Goal: Task Accomplishment & Management: Use online tool/utility

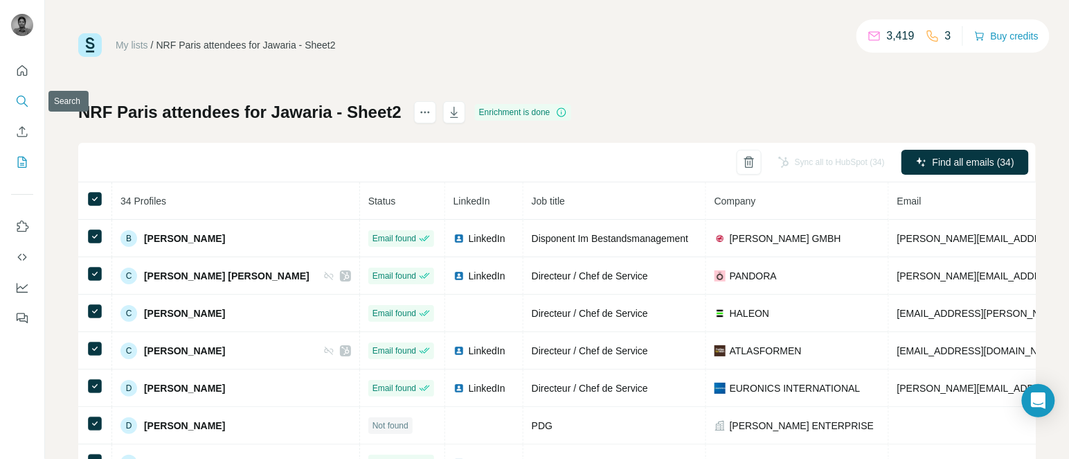
click at [22, 101] on icon "Search" at bounding box center [22, 101] width 14 height 14
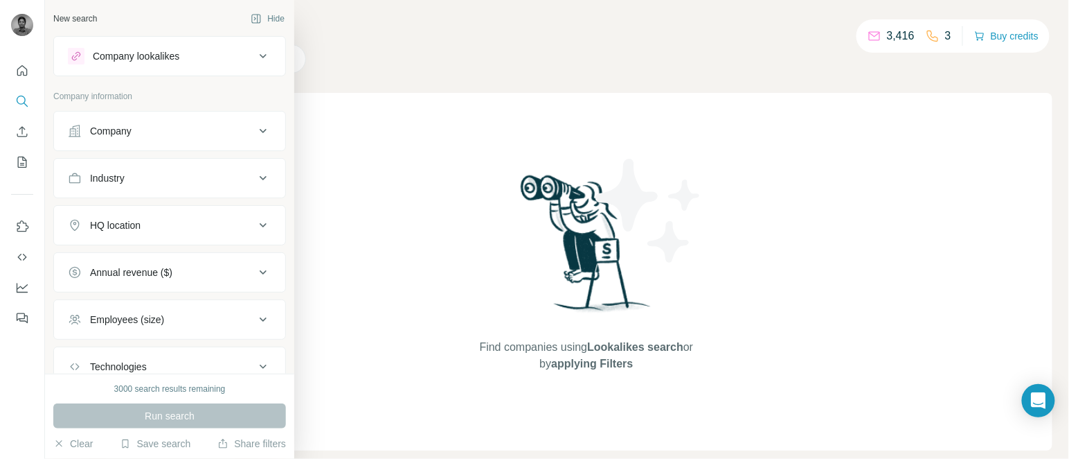
click at [131, 116] on button "Company" at bounding box center [169, 130] width 231 height 33
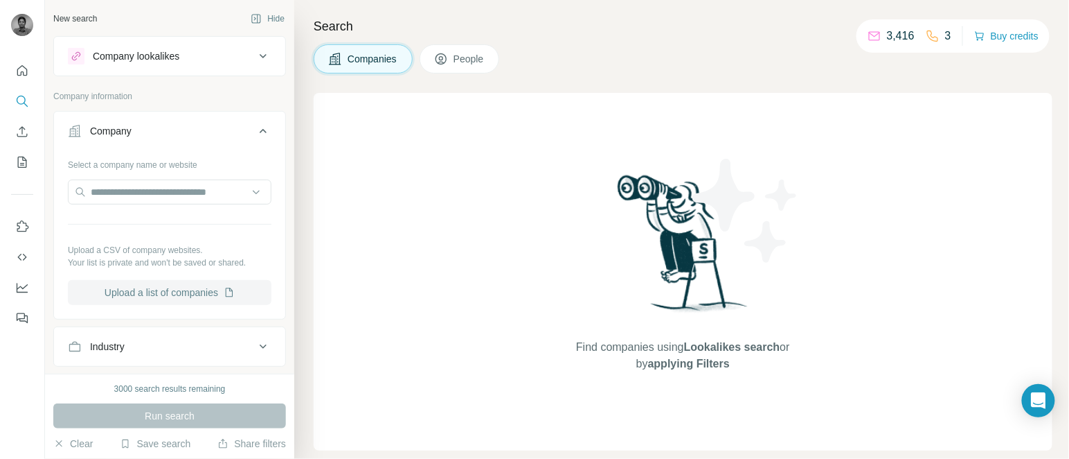
click at [152, 304] on button "Upload a list of companies" at bounding box center [170, 292] width 204 height 25
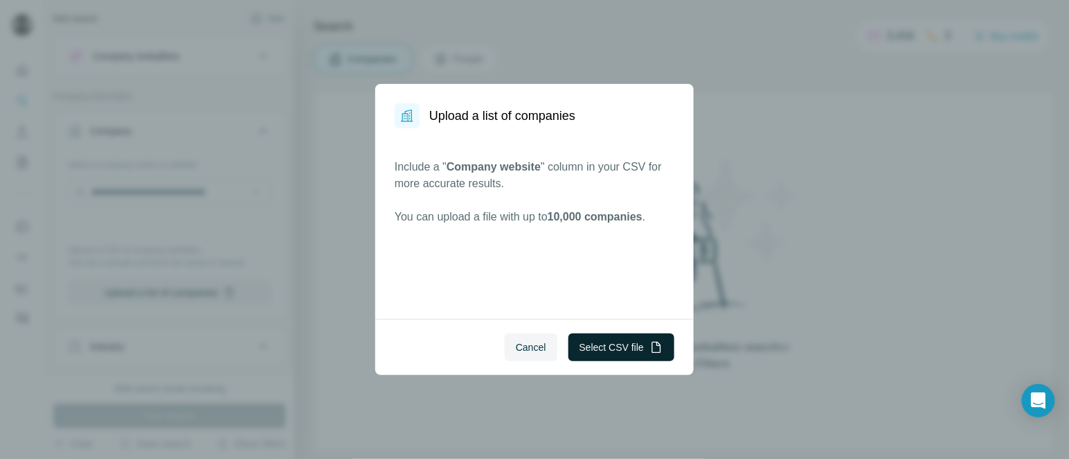
click at [605, 350] on button "Select CSV file" at bounding box center [622, 347] width 106 height 28
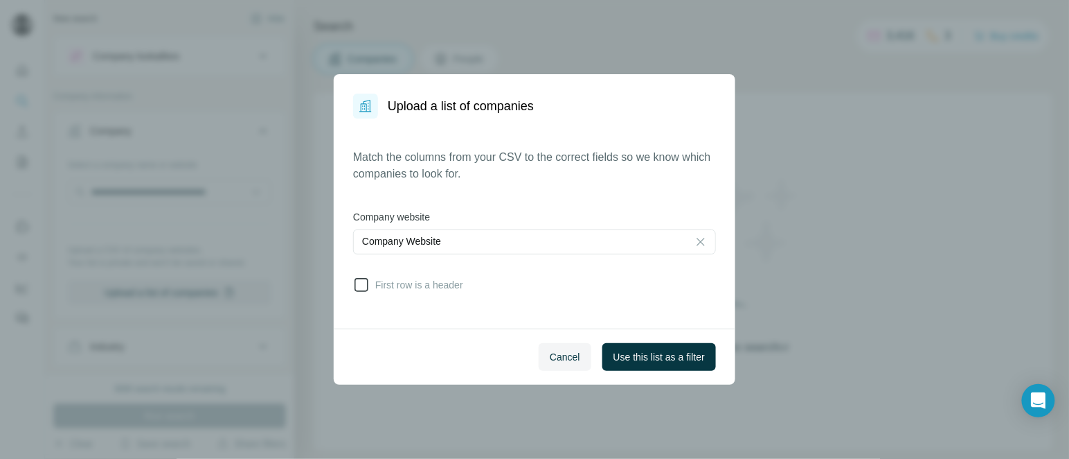
click at [362, 282] on icon at bounding box center [361, 284] width 17 height 17
click at [670, 350] on span "Use this list as a filter" at bounding box center [659, 357] width 91 height 14
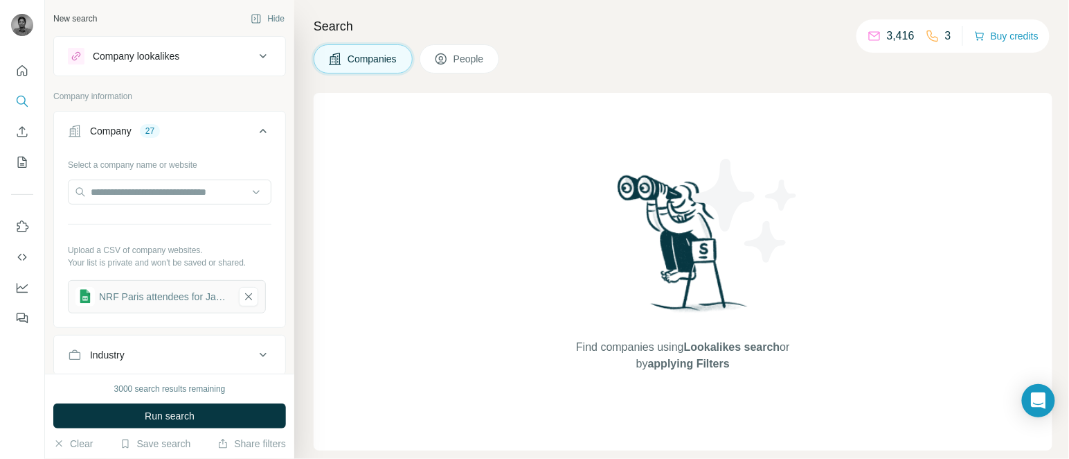
click at [483, 63] on span "People" at bounding box center [470, 59] width 32 height 14
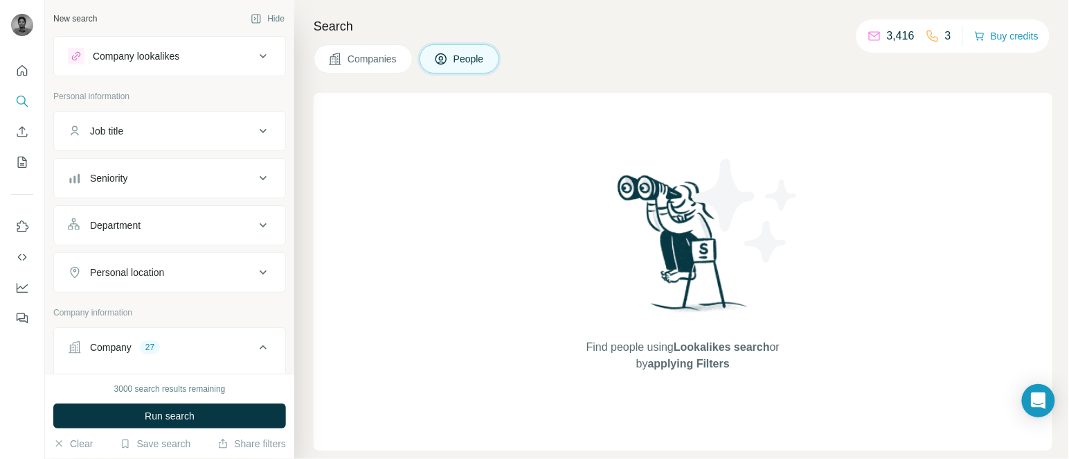
click at [152, 144] on button "Job title" at bounding box center [169, 130] width 231 height 33
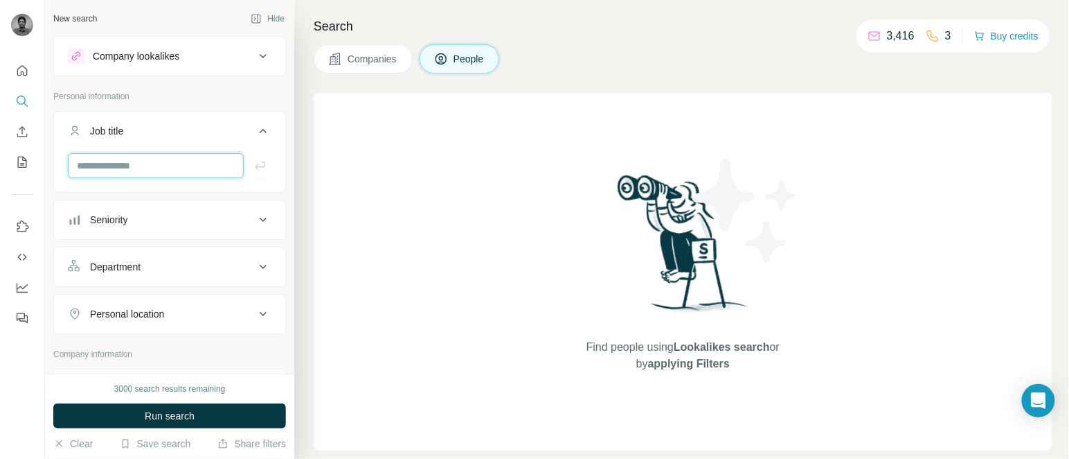
click at [143, 170] on input "text" at bounding box center [156, 165] width 176 height 25
type input "*"
type input "***"
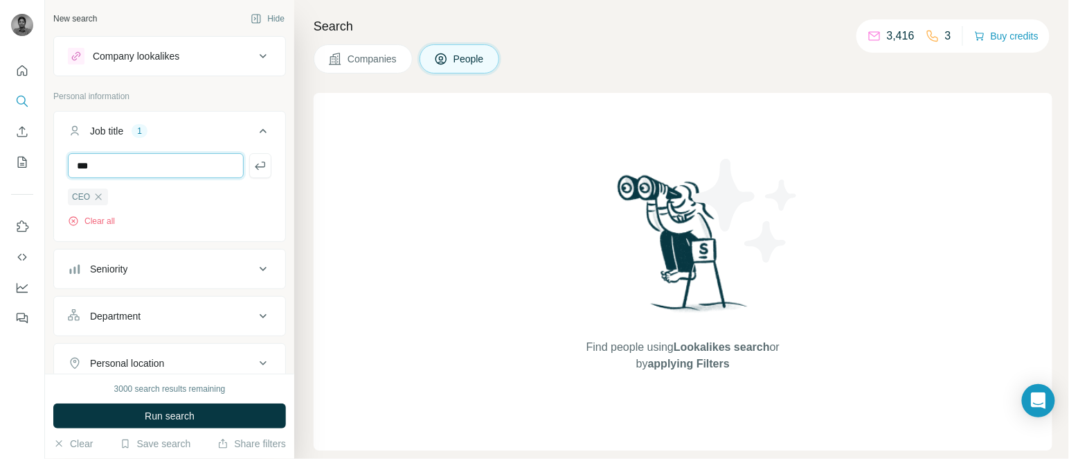
type input "***"
type input "**********"
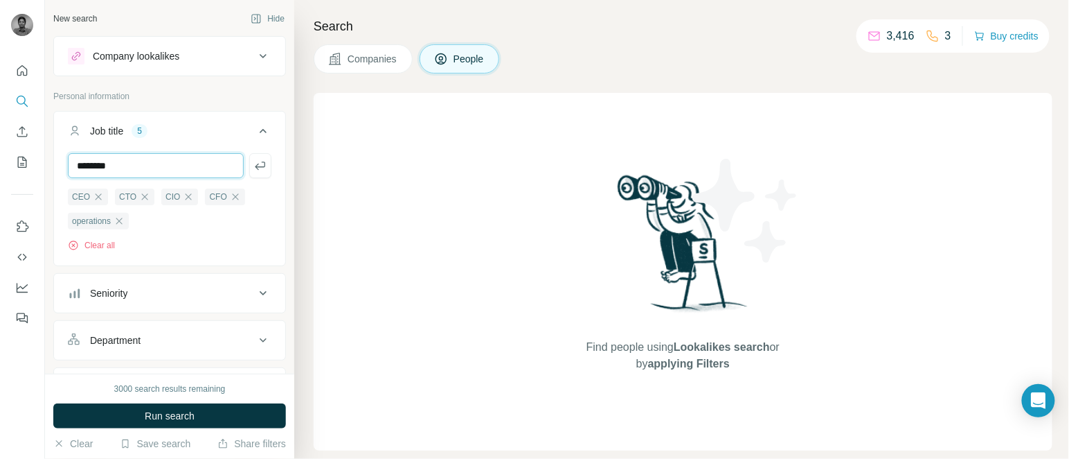
type input "********"
type input "**********"
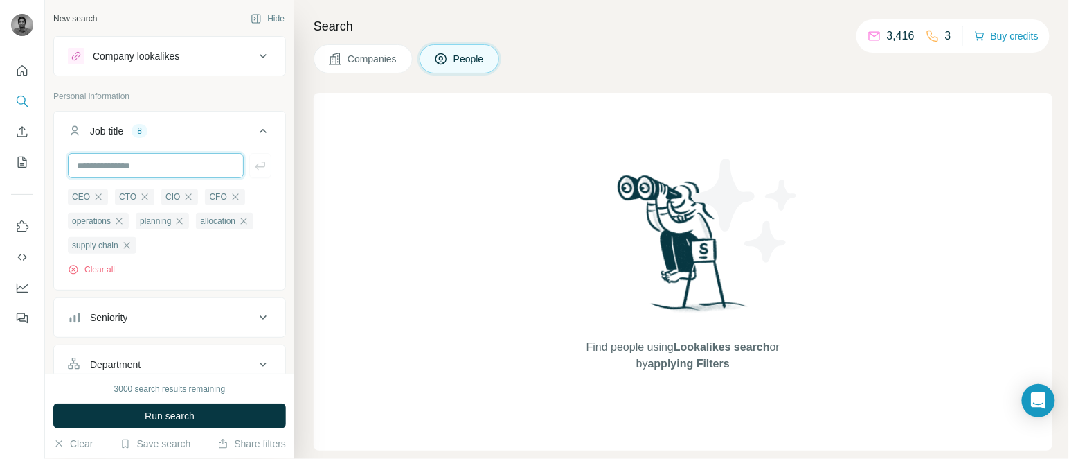
paste input "**********"
type input "**********"
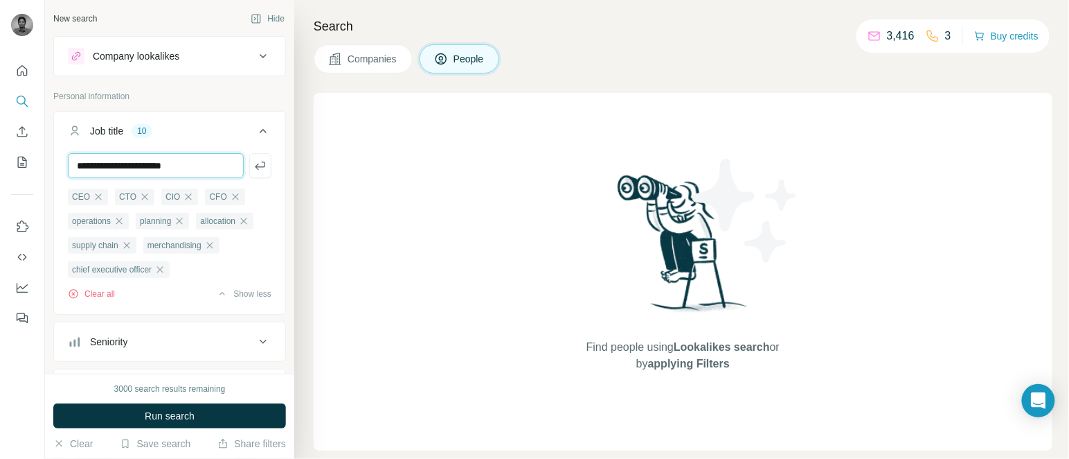
type input "**********"
type input "*********"
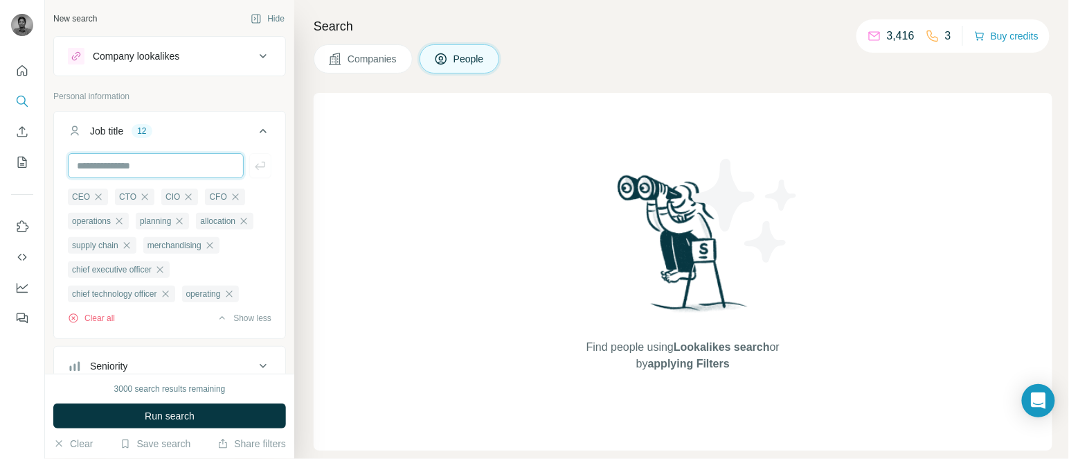
paste input "**********"
type input "**********"
type input "******"
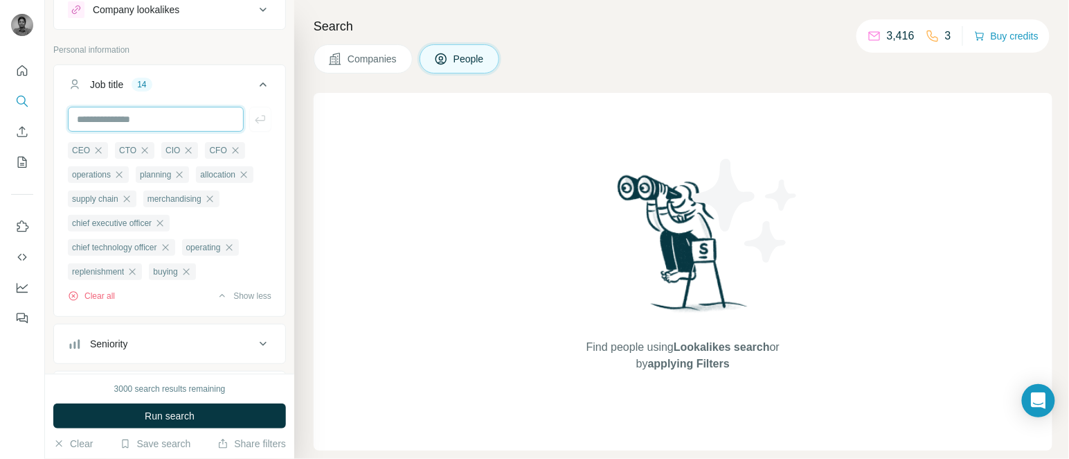
scroll to position [26, 0]
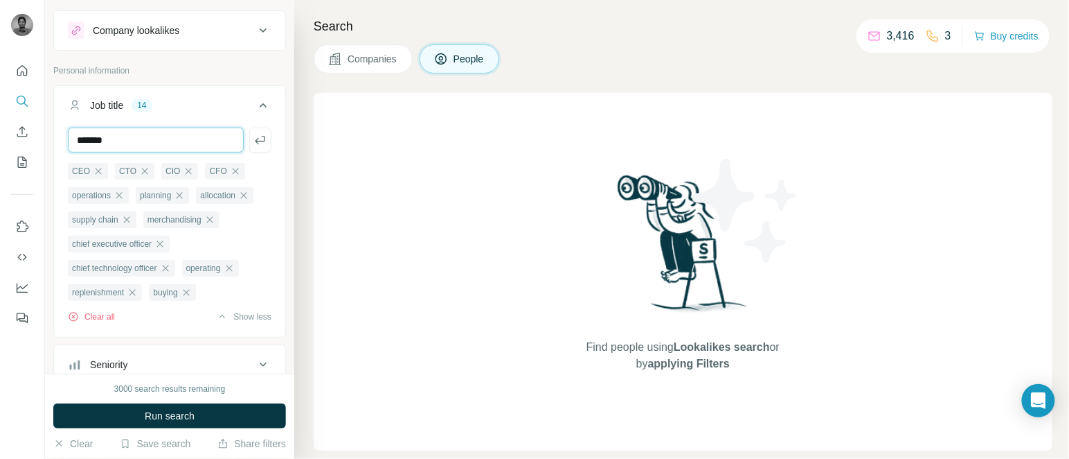
type input "*******"
type input "***"
type input "**********"
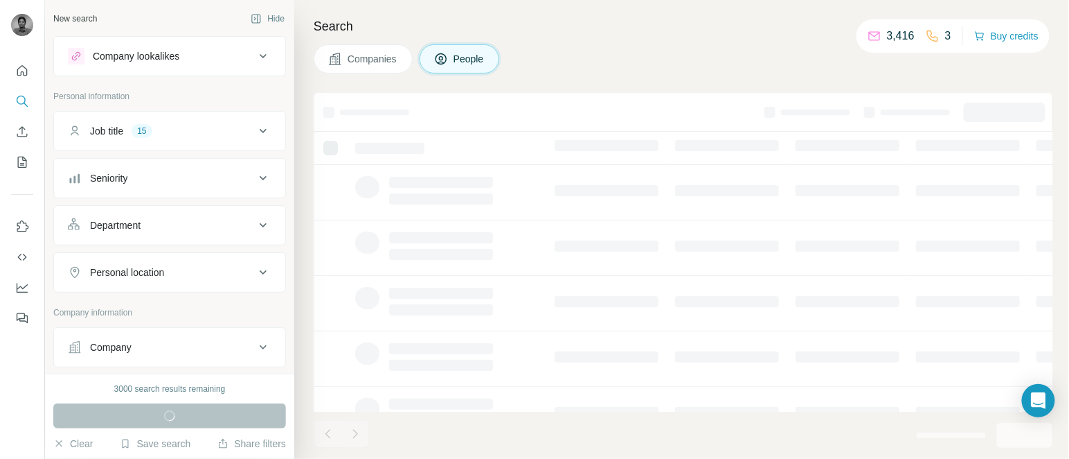
click at [208, 143] on button "Job title 15" at bounding box center [169, 130] width 231 height 33
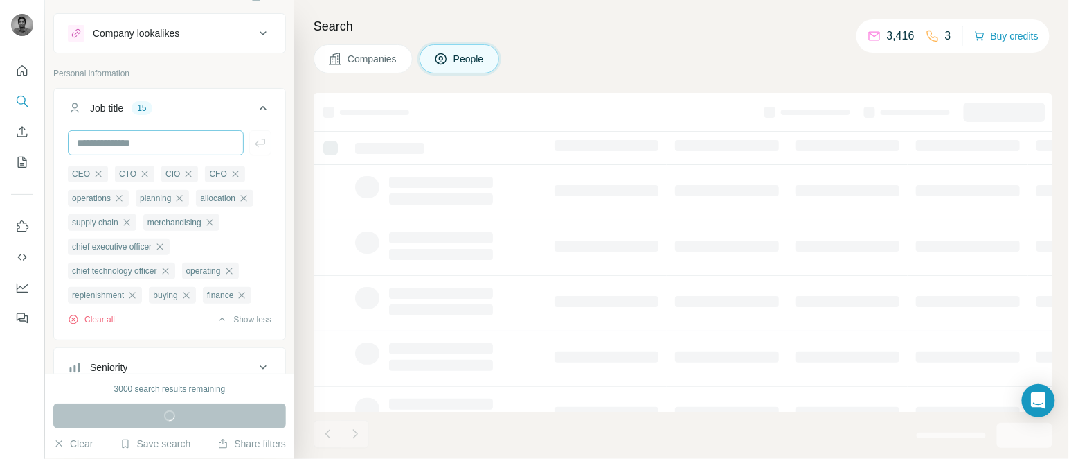
scroll to position [19, 0]
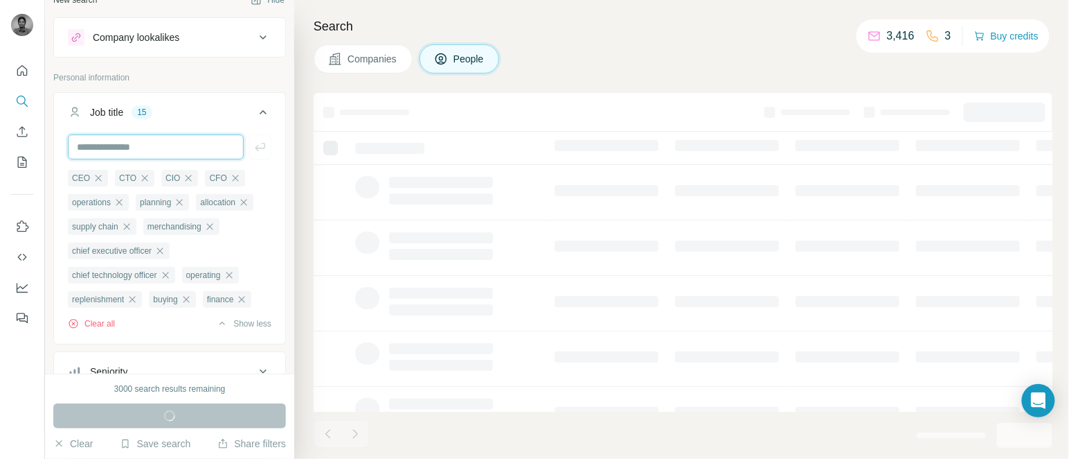
click at [123, 152] on input "text" at bounding box center [156, 146] width 176 height 25
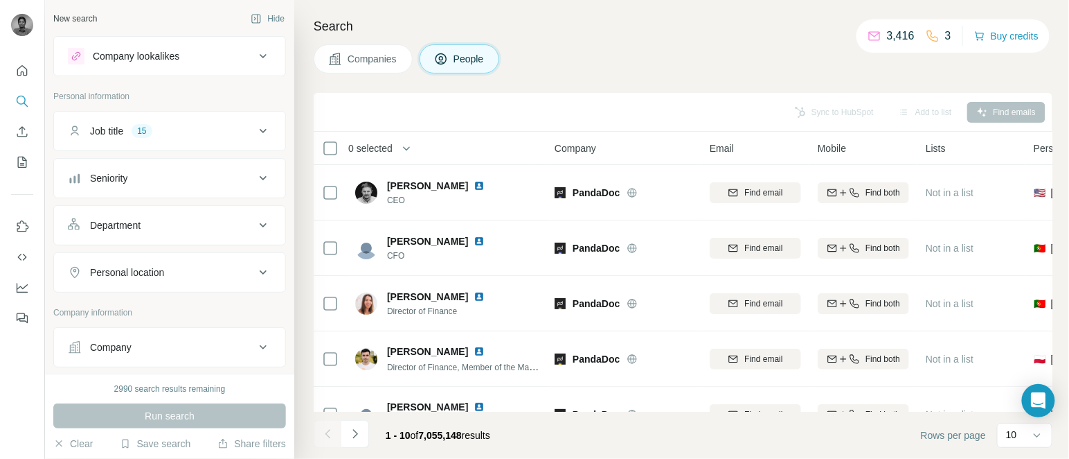
click at [178, 130] on div "Job title 15" at bounding box center [161, 131] width 187 height 14
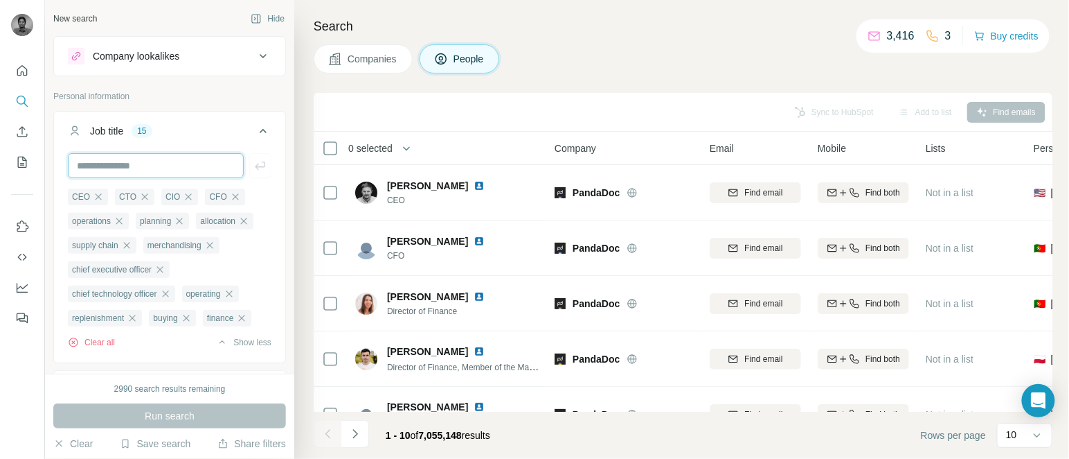
click at [134, 166] on input "text" at bounding box center [156, 165] width 176 height 25
paste input "**********"
type input "**********"
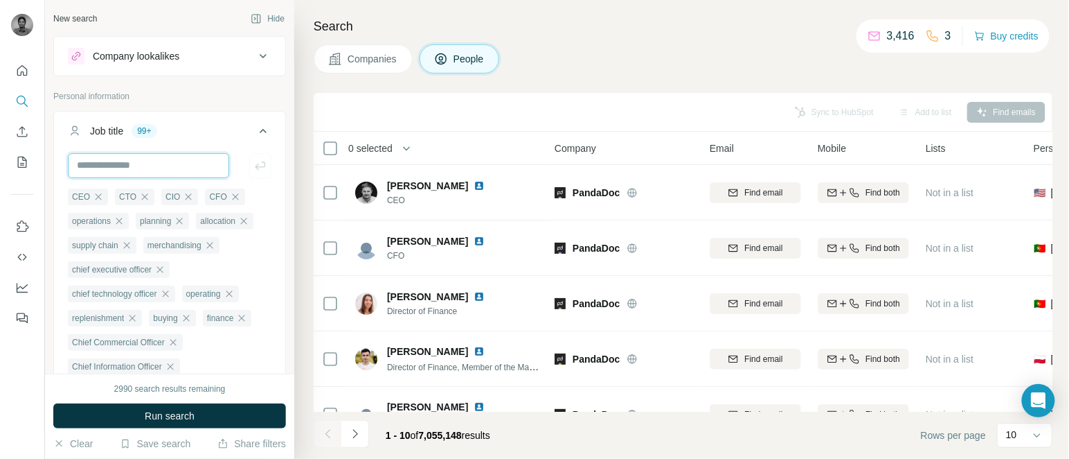
scroll to position [0, 0]
click at [255, 130] on icon at bounding box center [263, 131] width 17 height 17
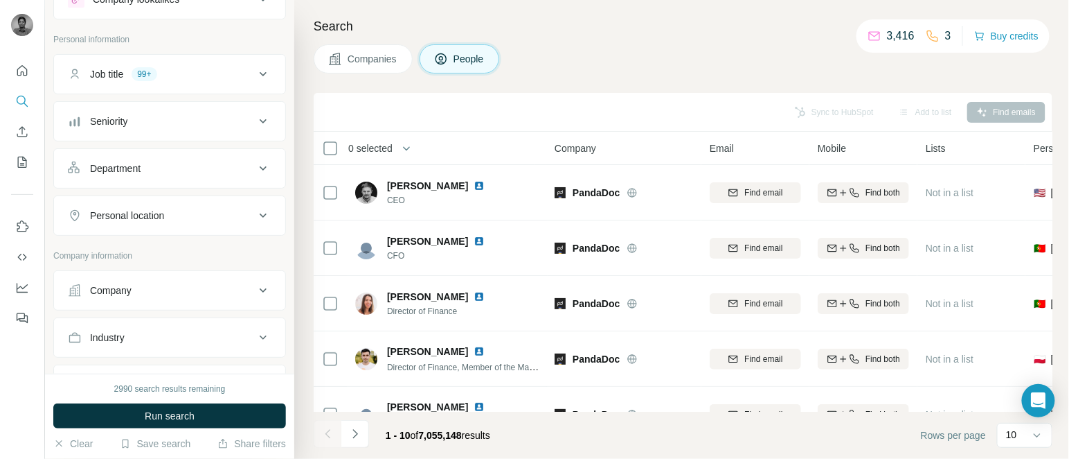
scroll to position [94, 0]
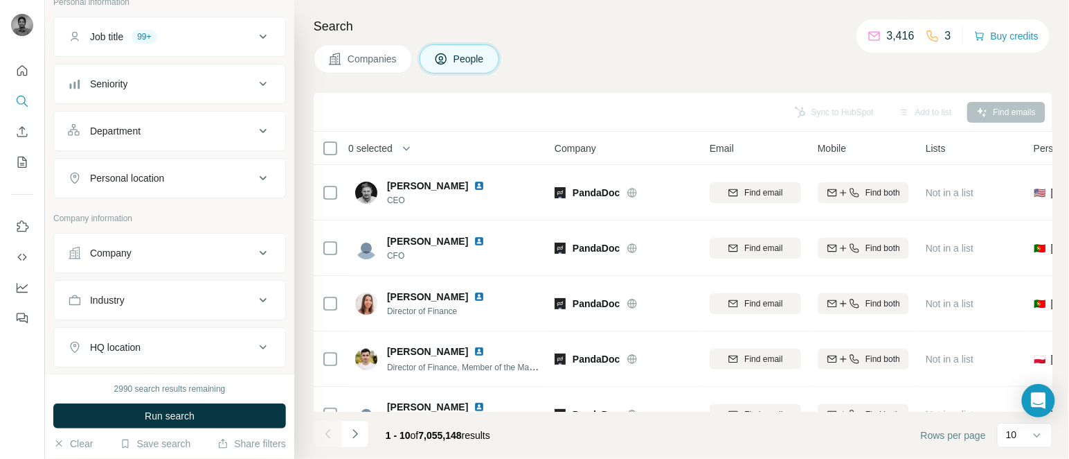
click at [179, 262] on button "Company" at bounding box center [169, 252] width 231 height 33
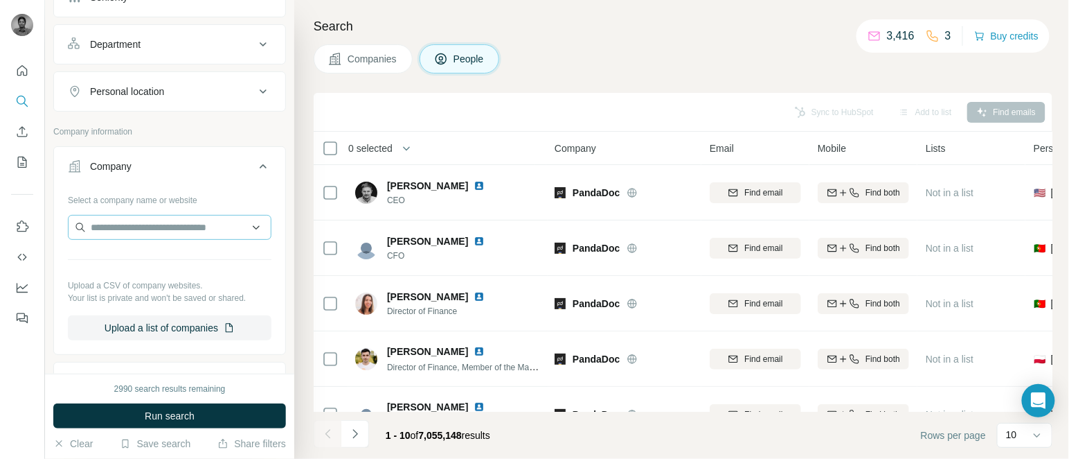
scroll to position [182, 0]
click at [164, 339] on button "Upload a list of companies" at bounding box center [170, 326] width 204 height 25
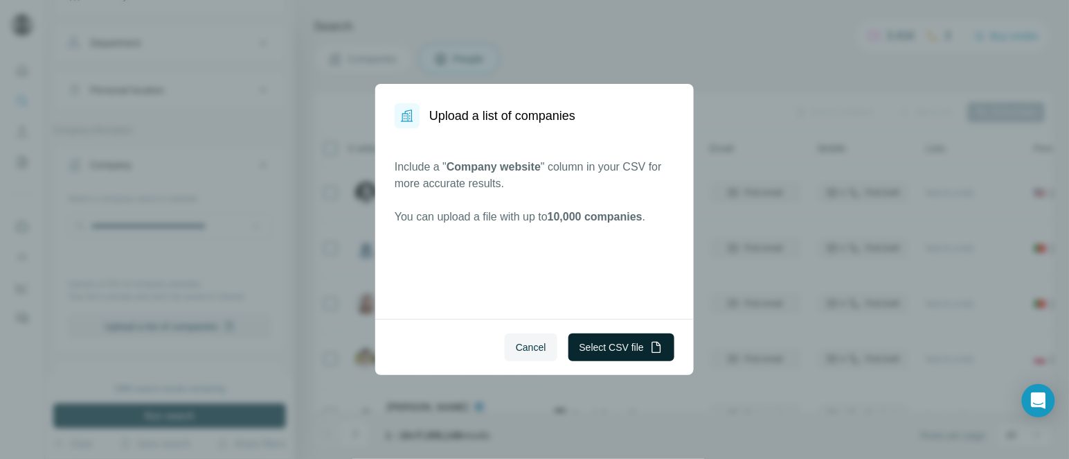
click at [634, 337] on button "Select CSV file" at bounding box center [622, 347] width 106 height 28
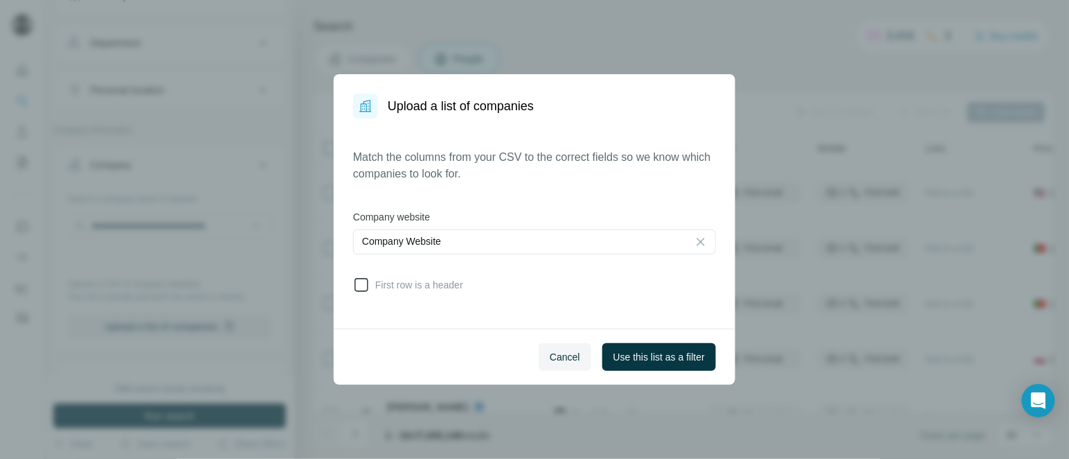
click at [388, 288] on span "First row is a header" at bounding box center [417, 285] width 94 height 14
click at [670, 350] on span "Use this list as a filter" at bounding box center [659, 357] width 91 height 14
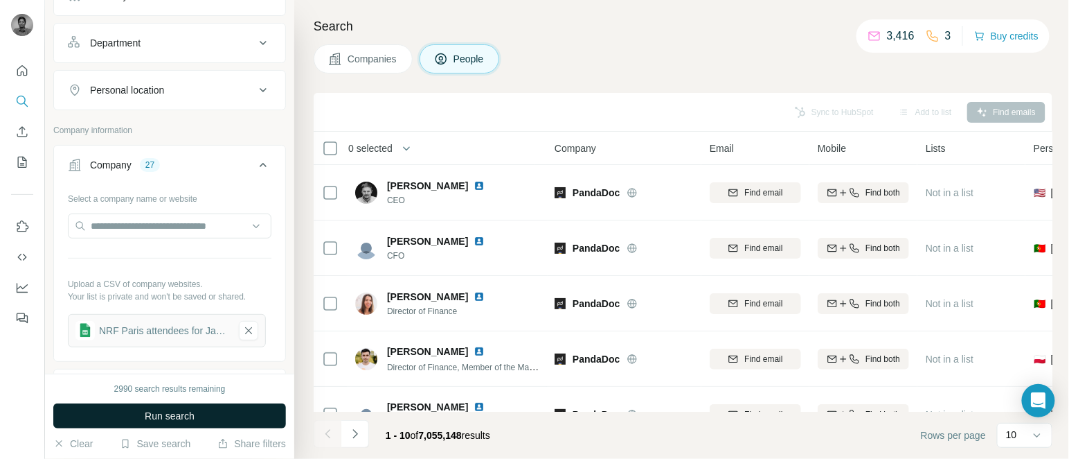
click at [145, 407] on button "Run search" at bounding box center [169, 415] width 233 height 25
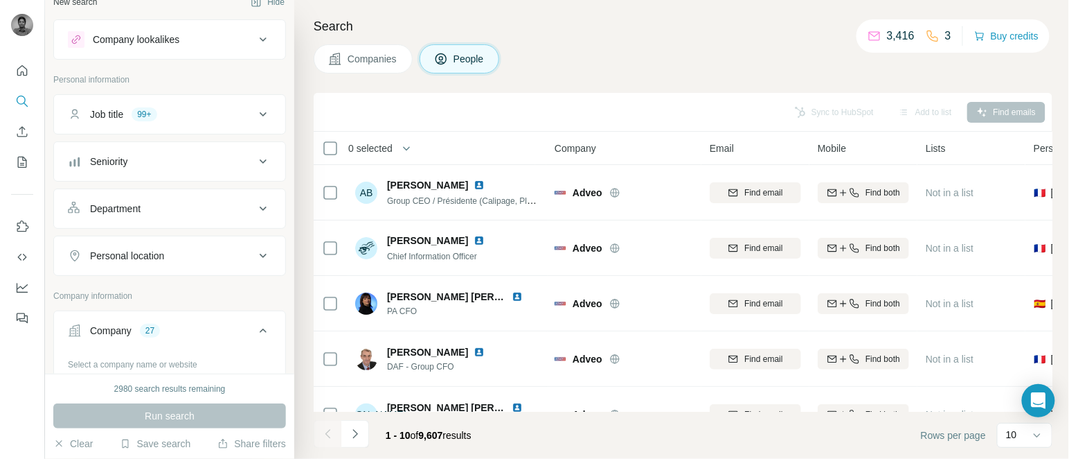
scroll to position [13, 0]
click at [161, 164] on div "Seniority" at bounding box center [161, 165] width 187 height 14
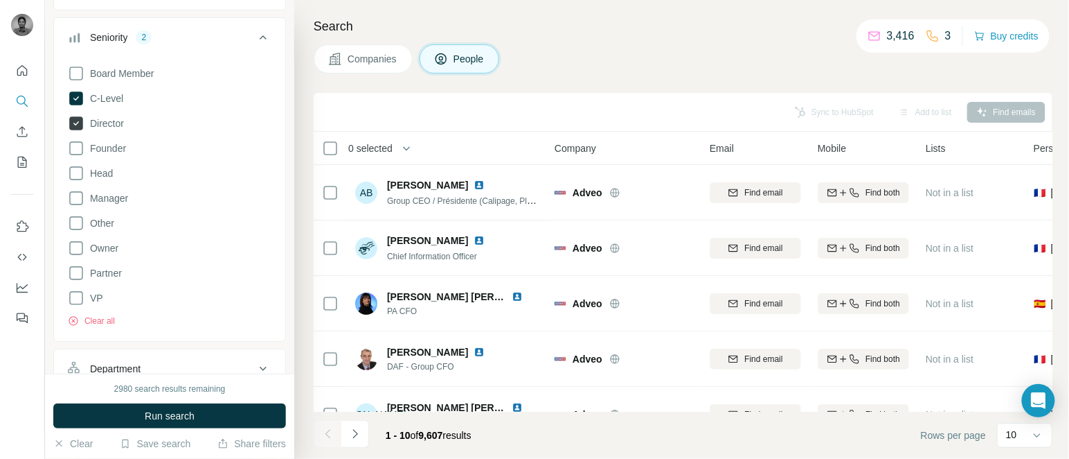
scroll to position [143, 0]
click at [94, 290] on span "VP" at bounding box center [94, 295] width 19 height 14
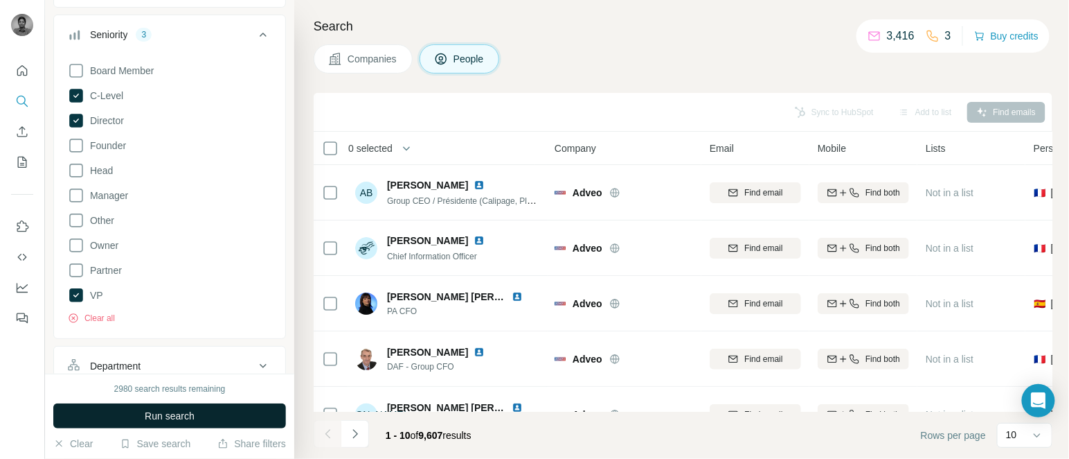
click at [141, 410] on button "Run search" at bounding box center [169, 415] width 233 height 25
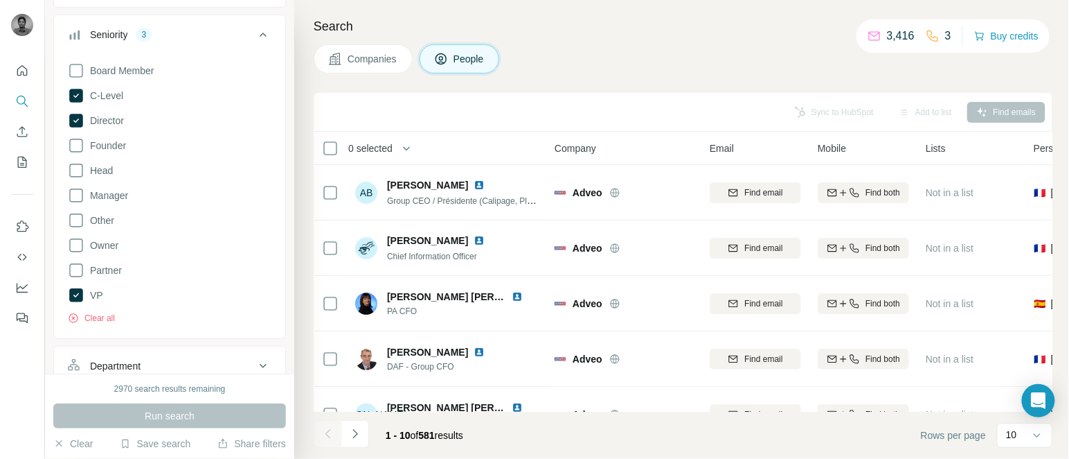
click at [372, 145] on span "0 selected" at bounding box center [370, 148] width 44 height 14
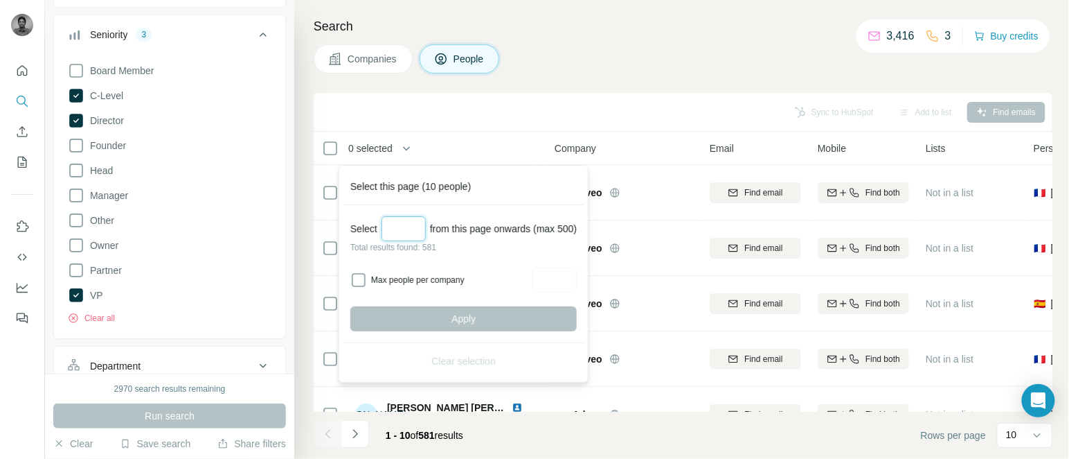
click at [407, 233] on input "Select a number (up to 500)" at bounding box center [404, 228] width 44 height 25
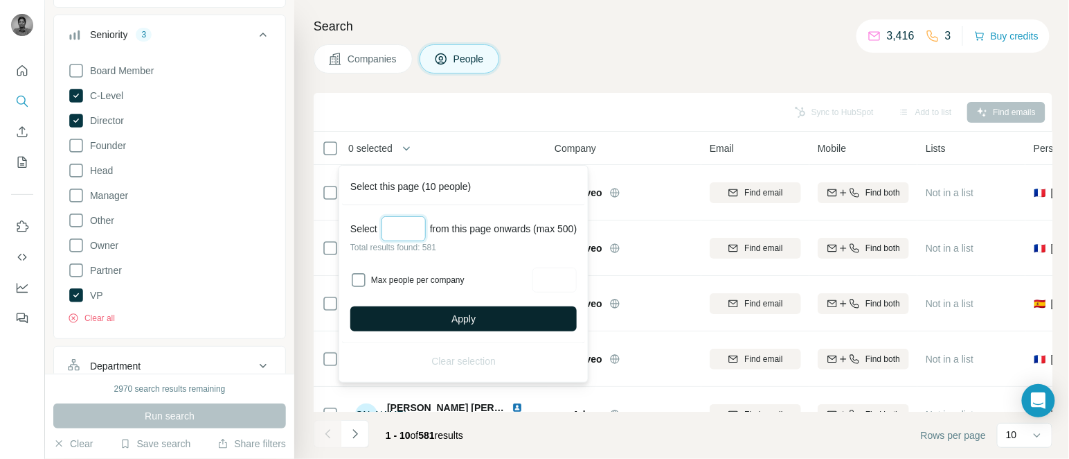
type input "***"
click at [447, 313] on button "Apply" at bounding box center [463, 318] width 226 height 25
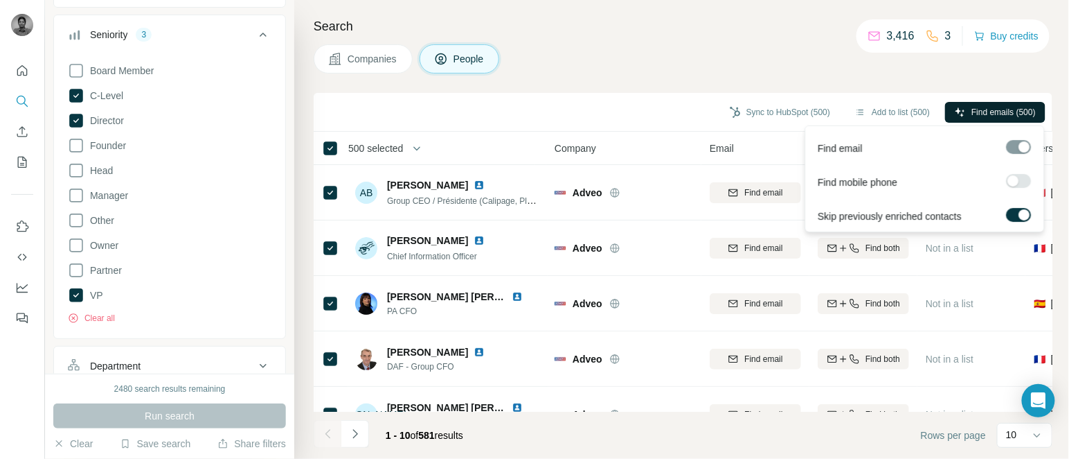
click at [978, 106] on span "Find emails (500)" at bounding box center [1004, 112] width 64 height 12
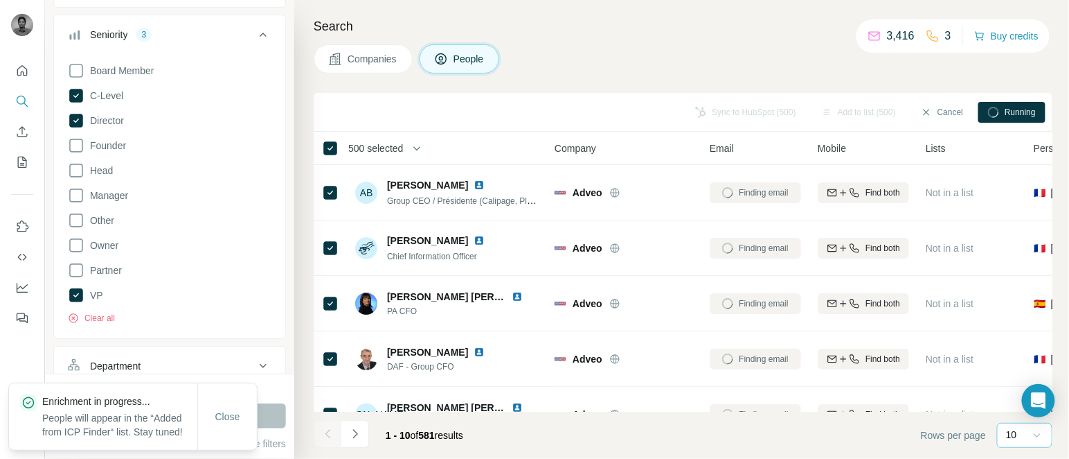
click at [1038, 436] on icon at bounding box center [1037, 436] width 7 height 4
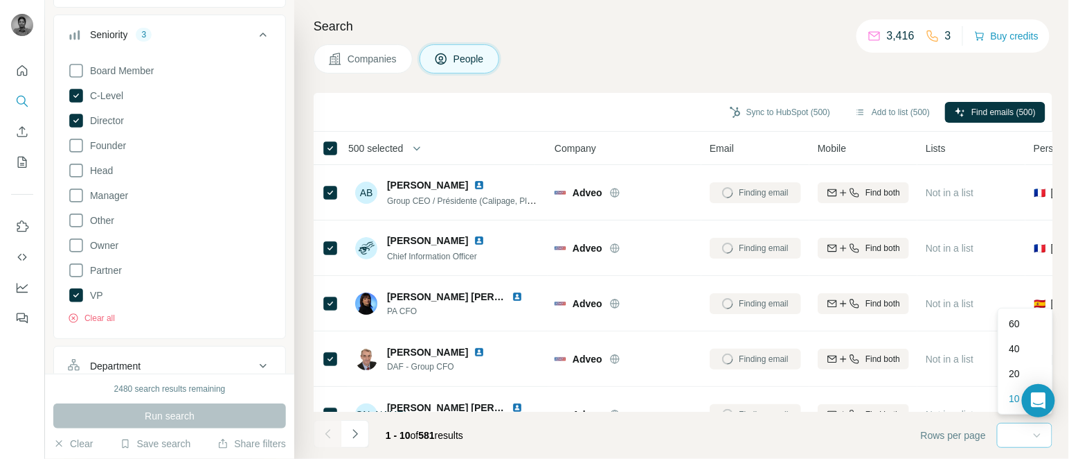
click at [1026, 325] on div "60" at bounding box center [1026, 324] width 32 height 14
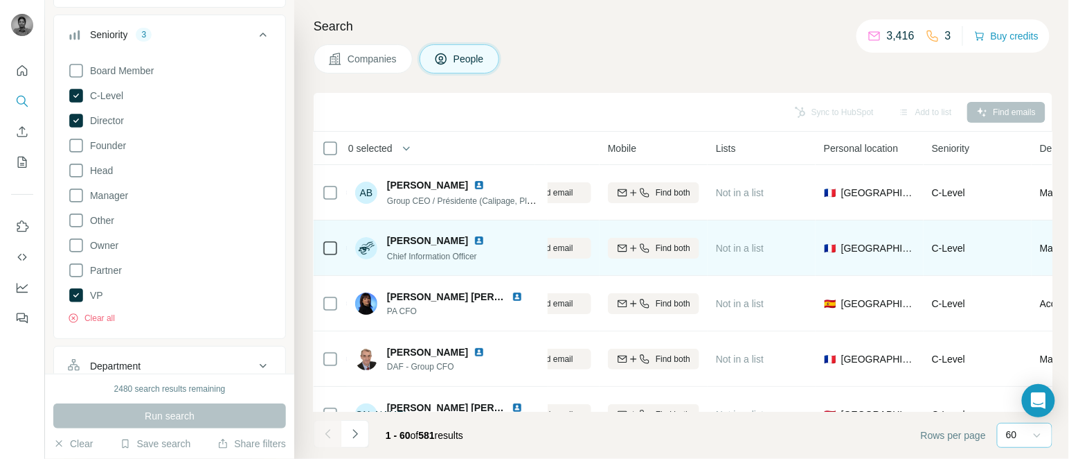
scroll to position [0, 215]
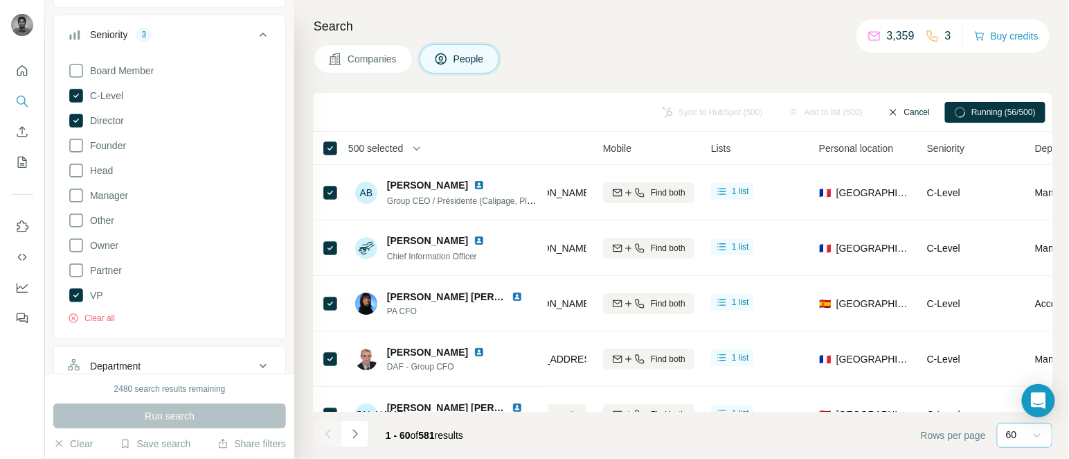
click at [909, 108] on button "Cancel" at bounding box center [909, 112] width 62 height 21
click at [859, 105] on button "Add to list (500)" at bounding box center [893, 112] width 94 height 21
click at [880, 108] on button "Add to list (500)" at bounding box center [893, 112] width 94 height 21
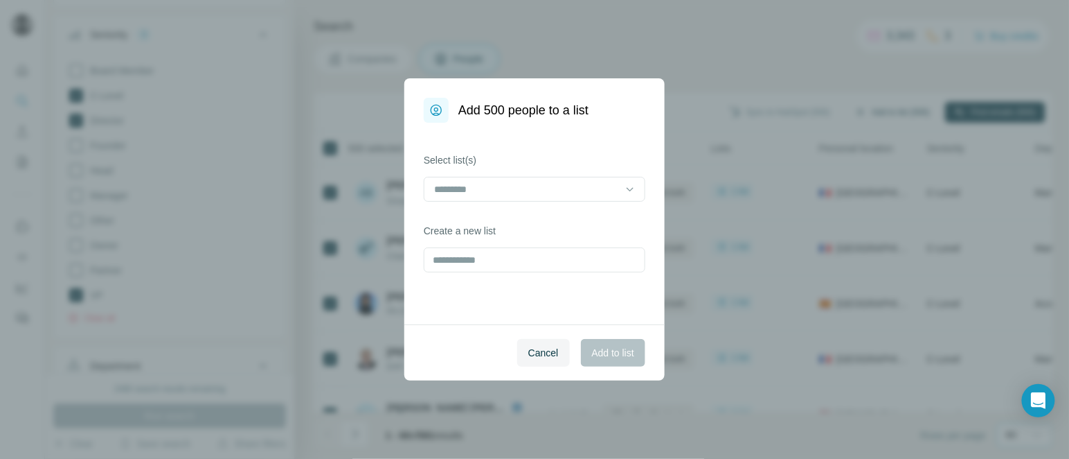
click at [898, 112] on div "Add 500 people to a list Select list(s) Create a new list Cancel Add to list" at bounding box center [534, 229] width 1069 height 459
click at [515, 251] on input "text" at bounding box center [535, 259] width 222 height 25
type input "**********"
click at [605, 351] on span "Add to list" at bounding box center [613, 353] width 42 height 14
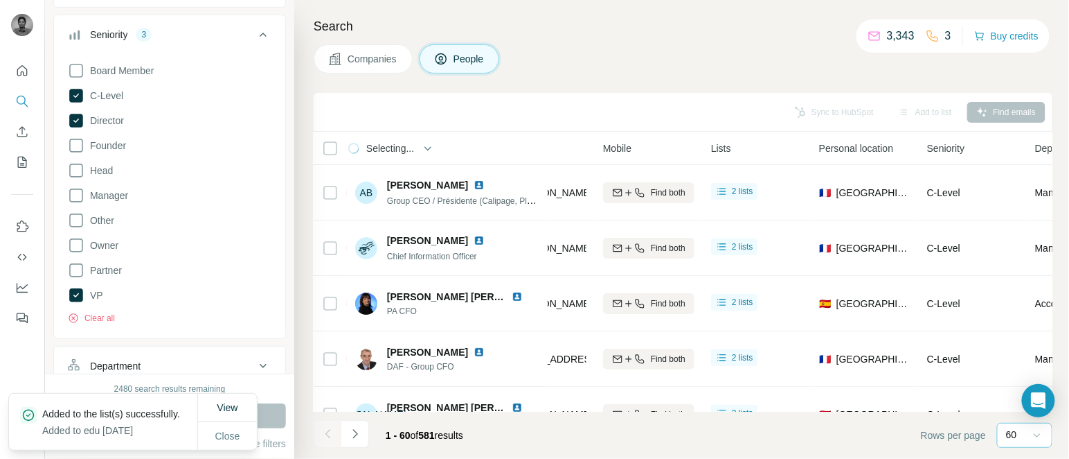
click at [352, 435] on icon "Navigate to next page" at bounding box center [355, 434] width 14 height 14
click at [352, 435] on div at bounding box center [355, 434] width 28 height 28
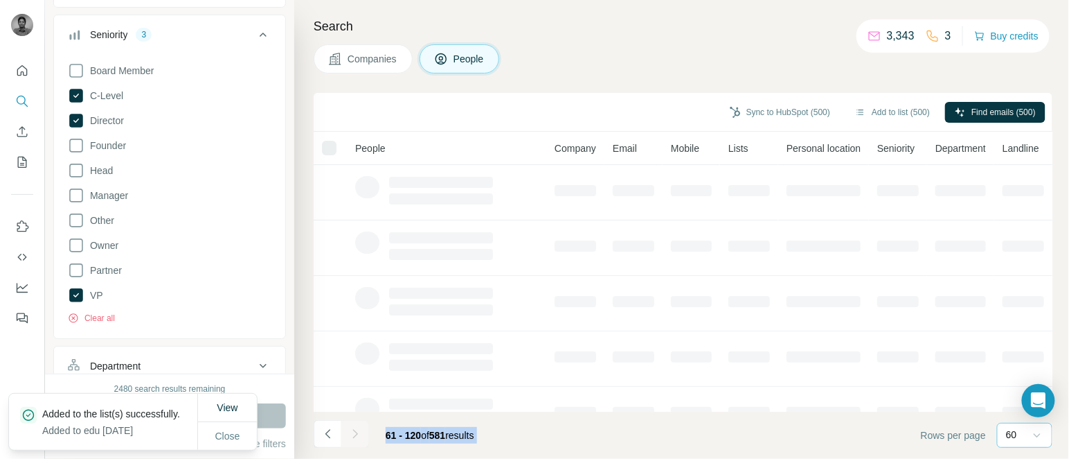
scroll to position [0, 0]
click at [352, 435] on div at bounding box center [355, 434] width 28 height 28
click at [352, 435] on icon "Navigate to next page" at bounding box center [355, 434] width 14 height 14
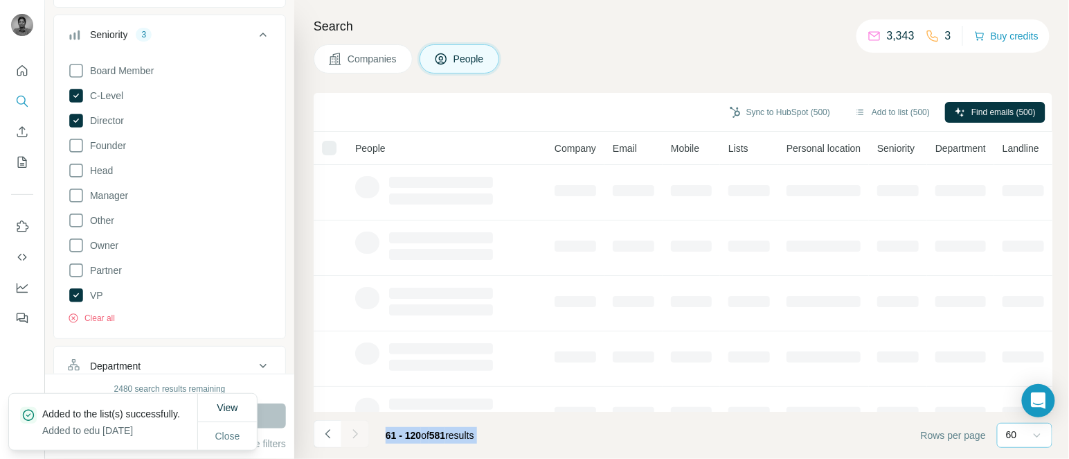
click at [352, 435] on div at bounding box center [355, 434] width 28 height 28
click at [371, 434] on div "121 - 180 of 581 results" at bounding box center [402, 435] width 177 height 30
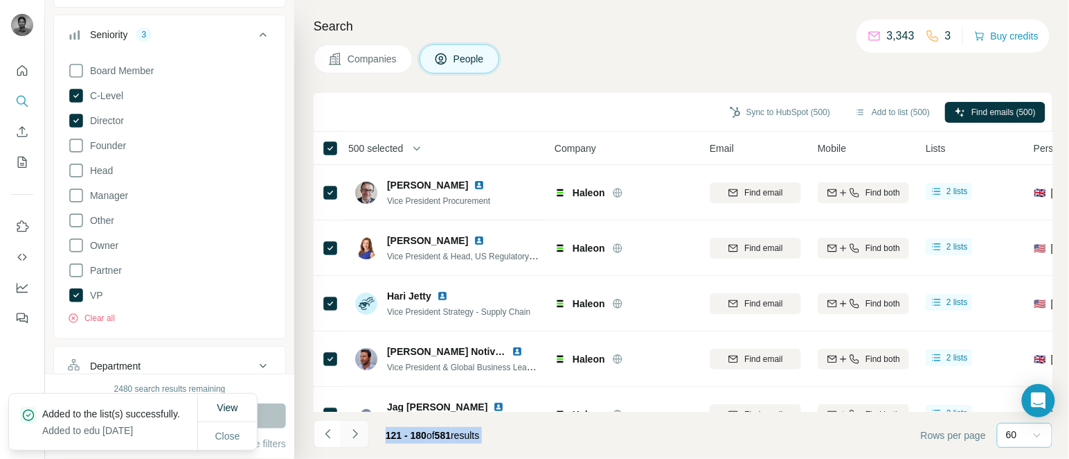
drag, startPoint x: 371, startPoint y: 434, endPoint x: 358, endPoint y: 431, distance: 12.8
click at [358, 431] on div "121 - 180 of 581 results" at bounding box center [402, 435] width 177 height 30
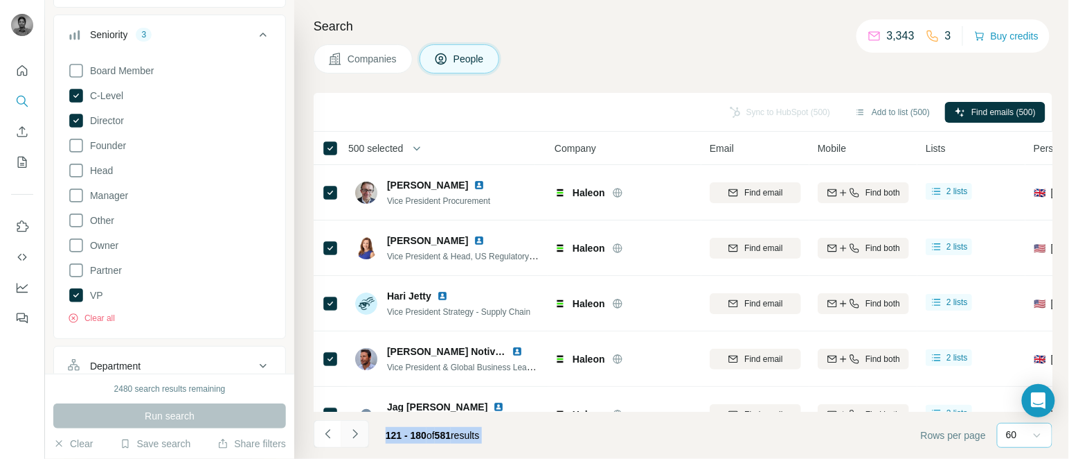
click at [358, 431] on icon "Navigate to next page" at bounding box center [355, 434] width 14 height 14
click at [358, 431] on div at bounding box center [355, 434] width 28 height 28
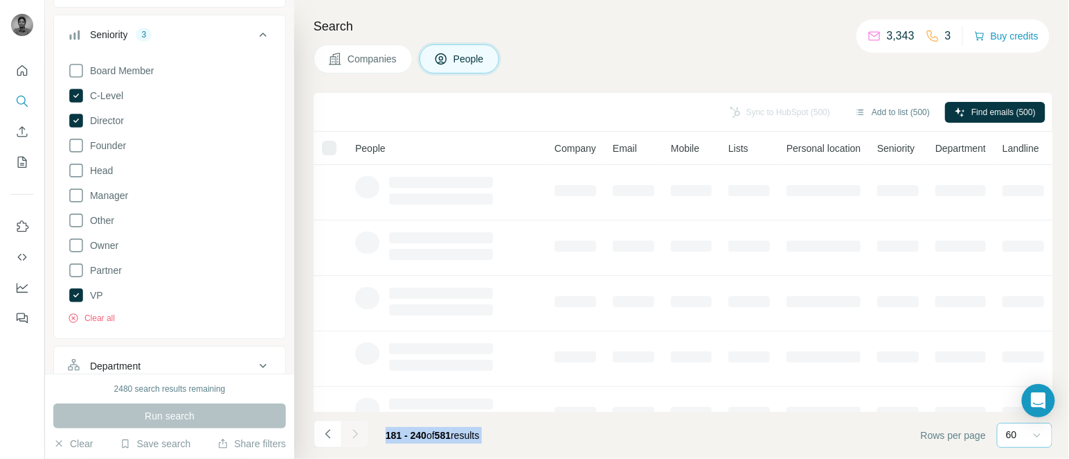
click at [358, 431] on div at bounding box center [355, 434] width 28 height 28
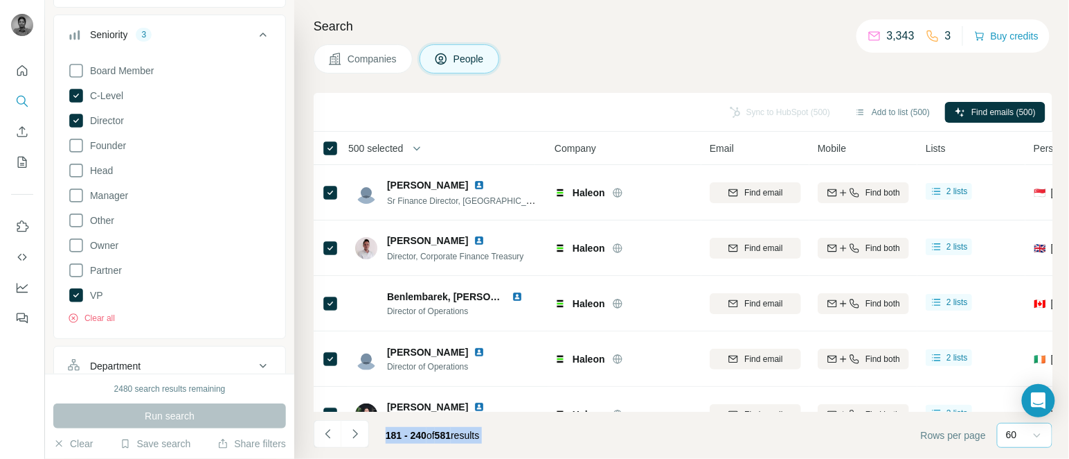
click at [358, 431] on icon "Navigate to next page" at bounding box center [355, 434] width 14 height 14
click at [358, 431] on div at bounding box center [355, 434] width 28 height 28
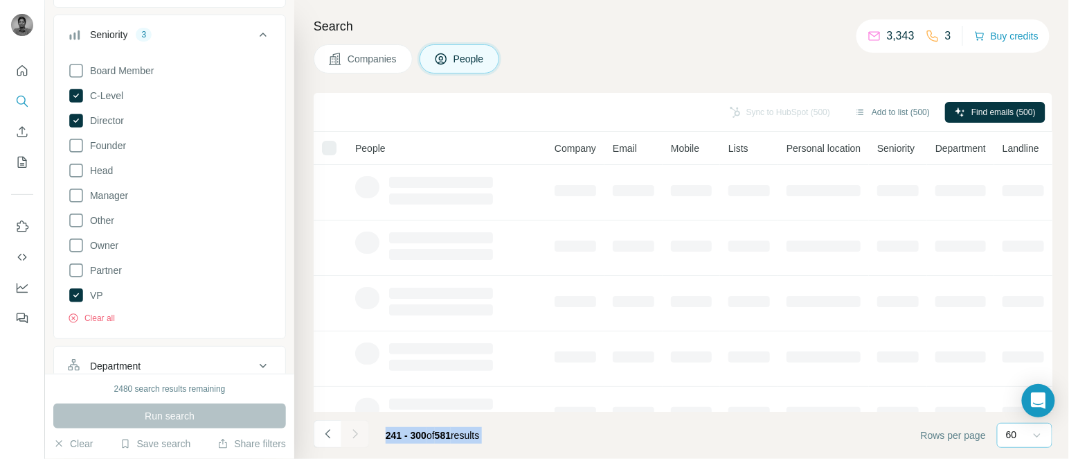
click at [358, 431] on div at bounding box center [355, 434] width 28 height 28
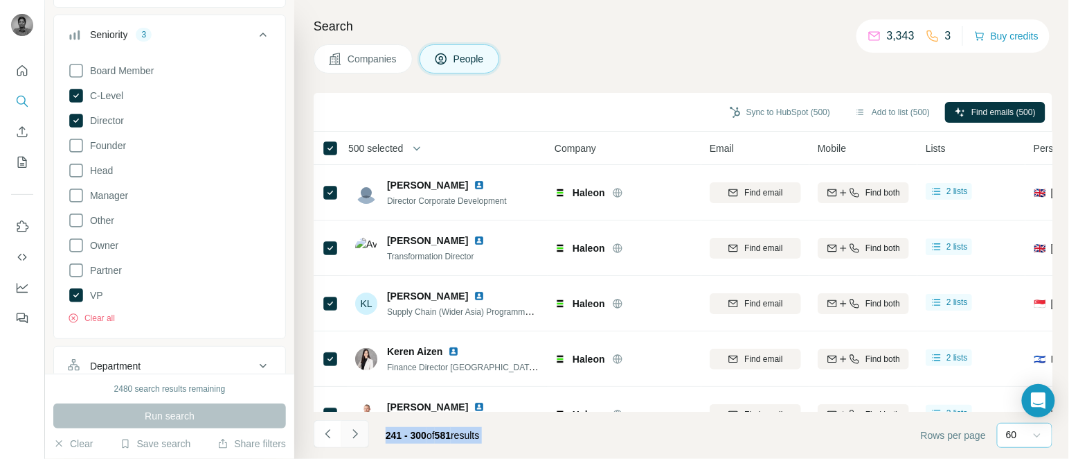
click at [358, 431] on icon "Navigate to next page" at bounding box center [355, 434] width 14 height 14
click at [358, 431] on div at bounding box center [355, 434] width 28 height 28
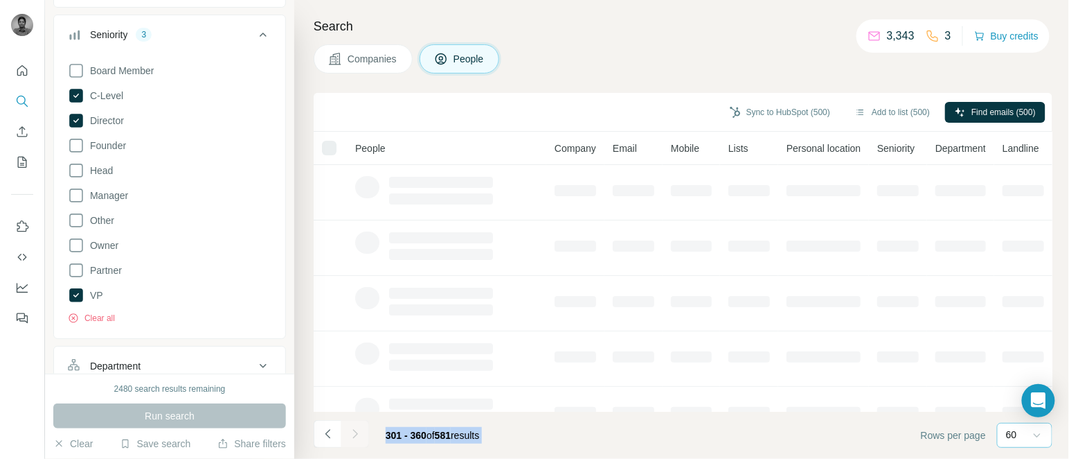
click at [358, 431] on div at bounding box center [355, 434] width 28 height 28
click at [358, 431] on icon "Navigate to next page" at bounding box center [355, 434] width 14 height 14
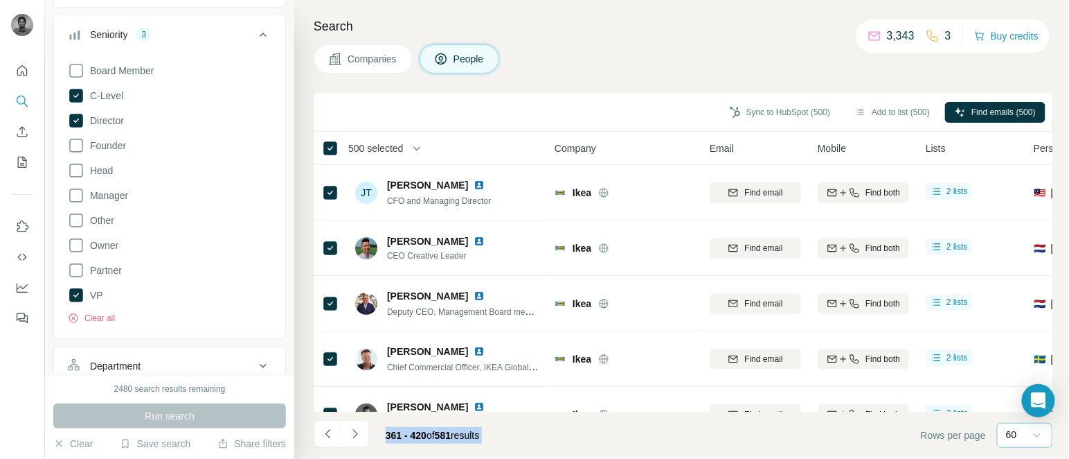
click at [358, 431] on icon "Navigate to next page" at bounding box center [355, 434] width 14 height 14
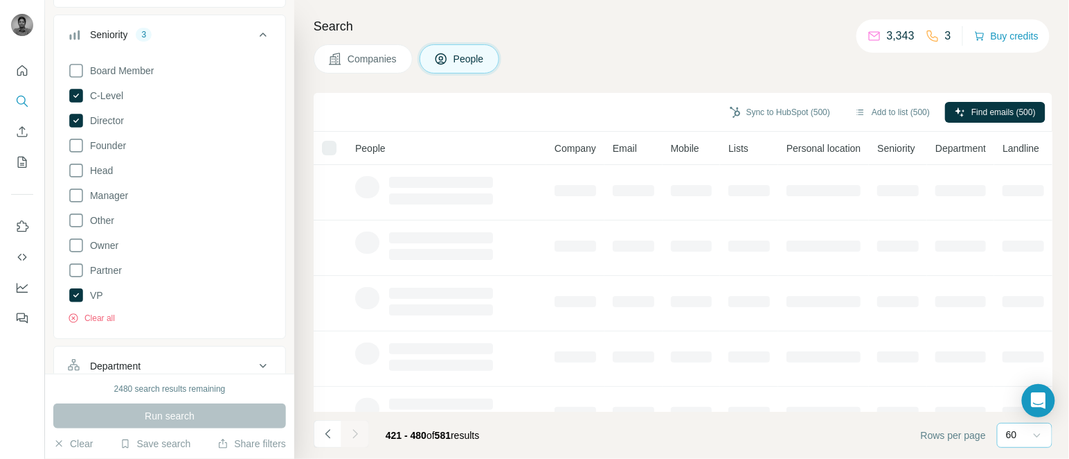
click at [358, 431] on div at bounding box center [355, 434] width 28 height 28
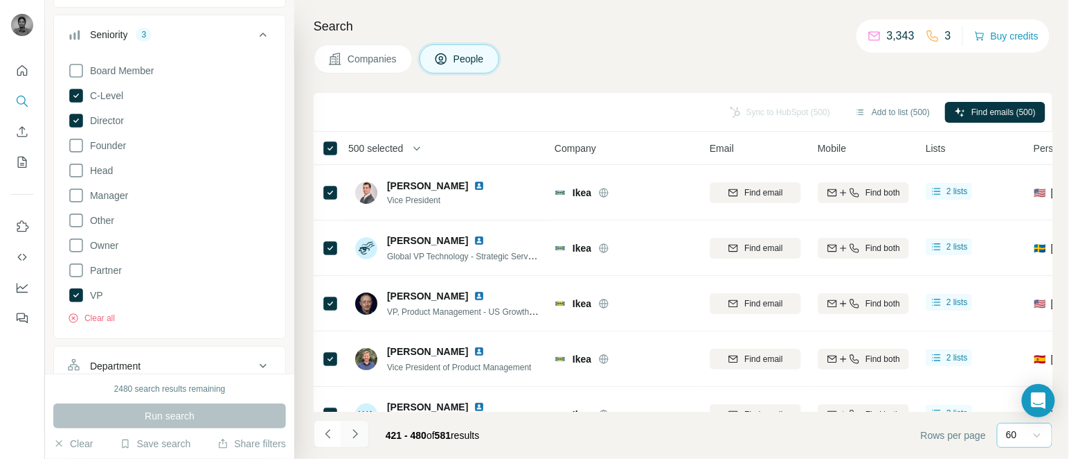
click at [353, 433] on icon "Navigate to next page" at bounding box center [355, 434] width 14 height 14
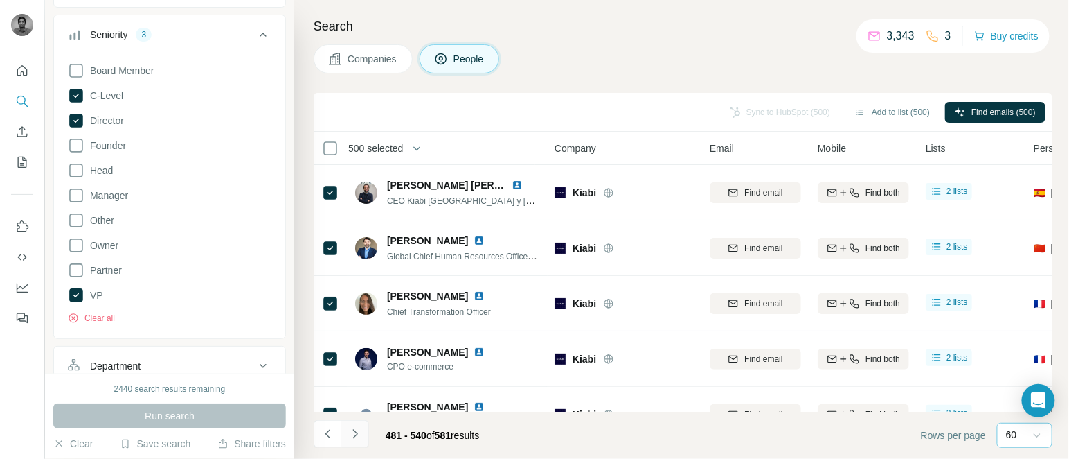
click at [353, 433] on icon "Navigate to next page" at bounding box center [355, 434] width 14 height 14
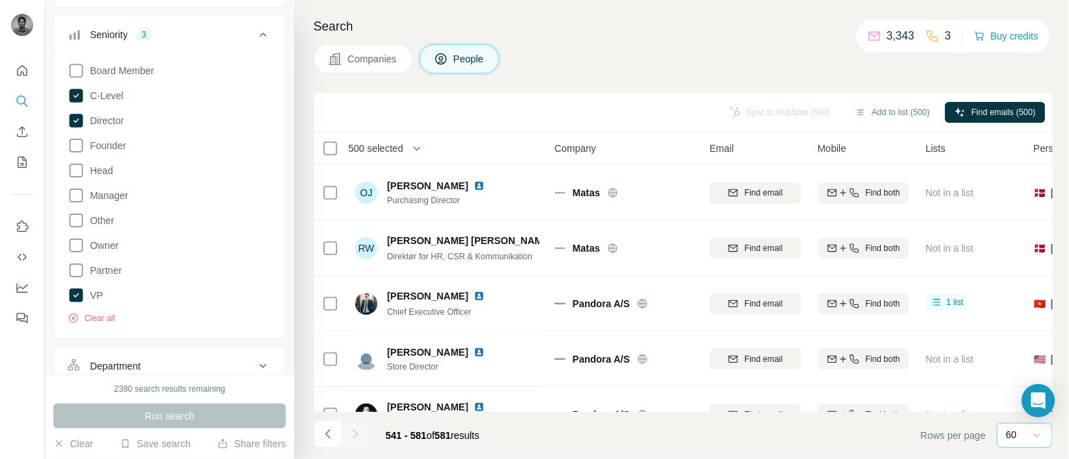
click at [384, 150] on span "500 selected" at bounding box center [375, 148] width 55 height 14
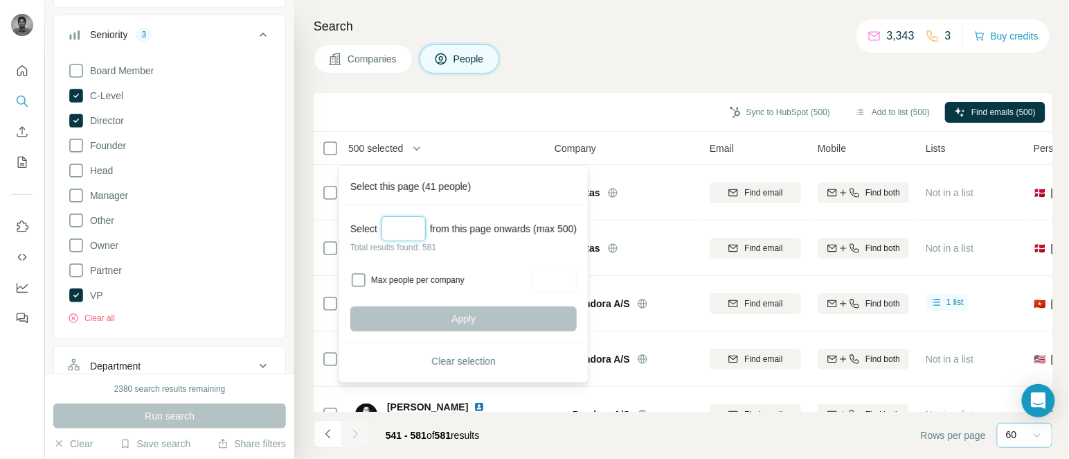
click at [409, 224] on input "Select a number (up to 500)" at bounding box center [404, 228] width 44 height 25
click at [471, 362] on span "Clear selection" at bounding box center [464, 361] width 64 height 14
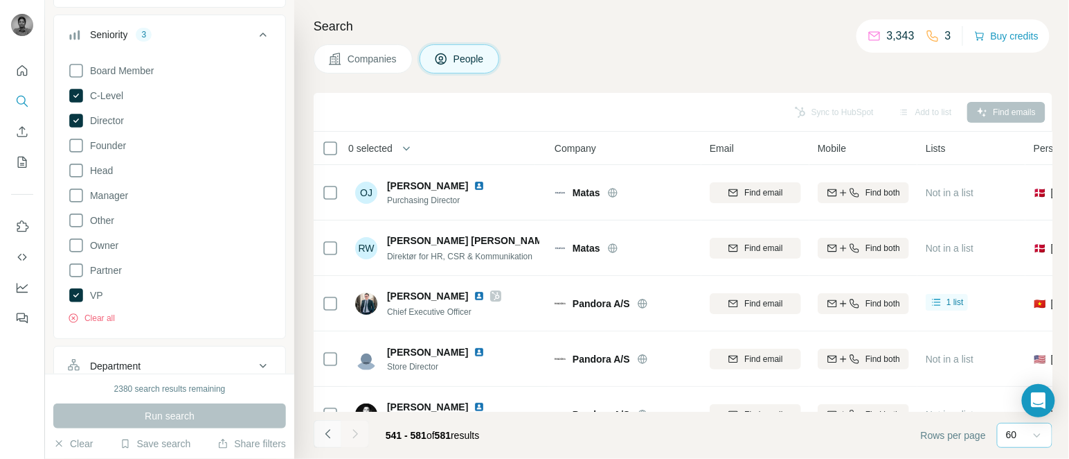
click at [327, 435] on icon "Navigate to previous page" at bounding box center [327, 433] width 5 height 9
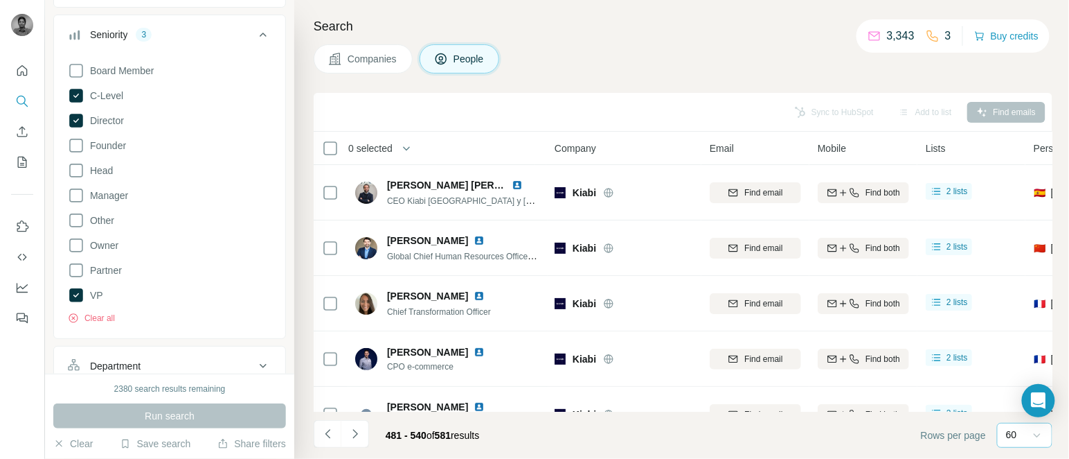
click at [1035, 433] on icon at bounding box center [1038, 435] width 14 height 14
click at [1018, 376] on p "20" at bounding box center [1015, 373] width 11 height 14
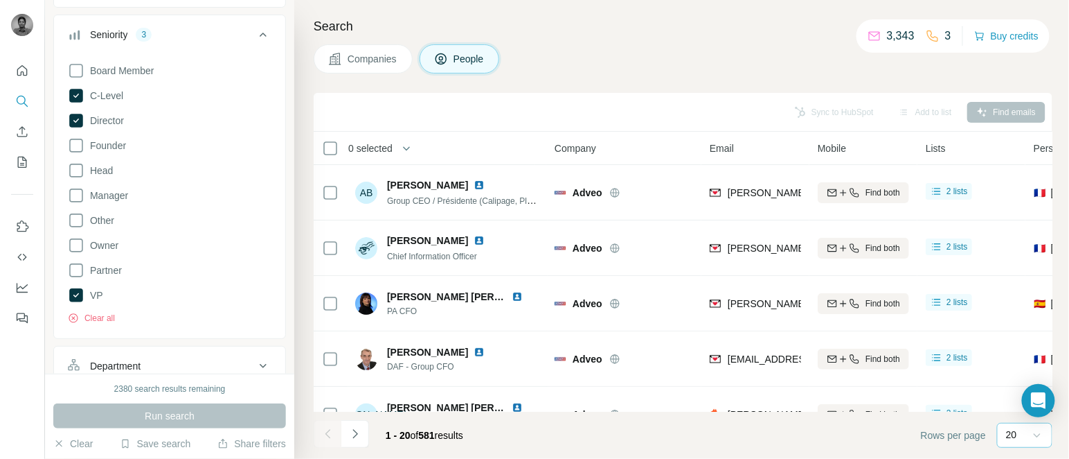
click at [1037, 435] on icon at bounding box center [1037, 436] width 7 height 4
click at [1020, 326] on p "60" at bounding box center [1015, 329] width 11 height 14
click at [363, 430] on button "Navigate to next page" at bounding box center [355, 434] width 28 height 28
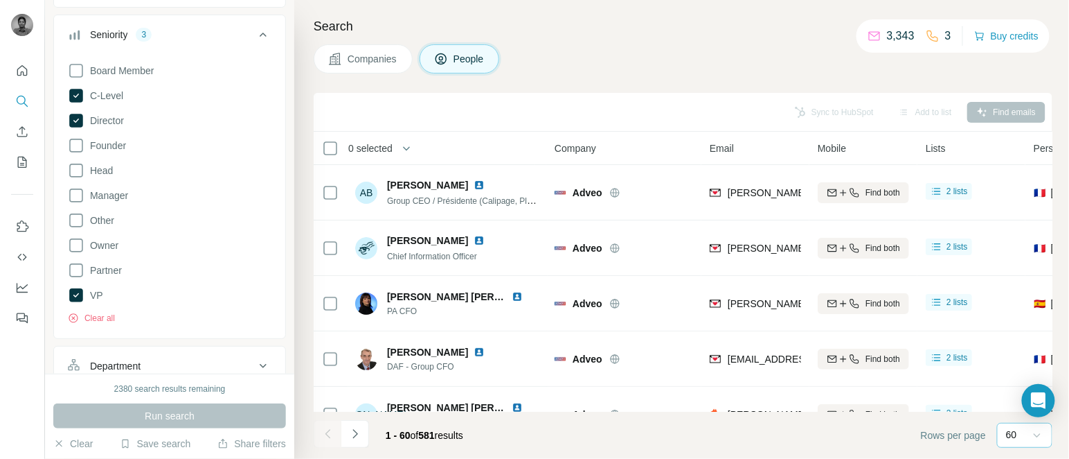
click at [363, 430] on button "Navigate to next page" at bounding box center [355, 434] width 28 height 28
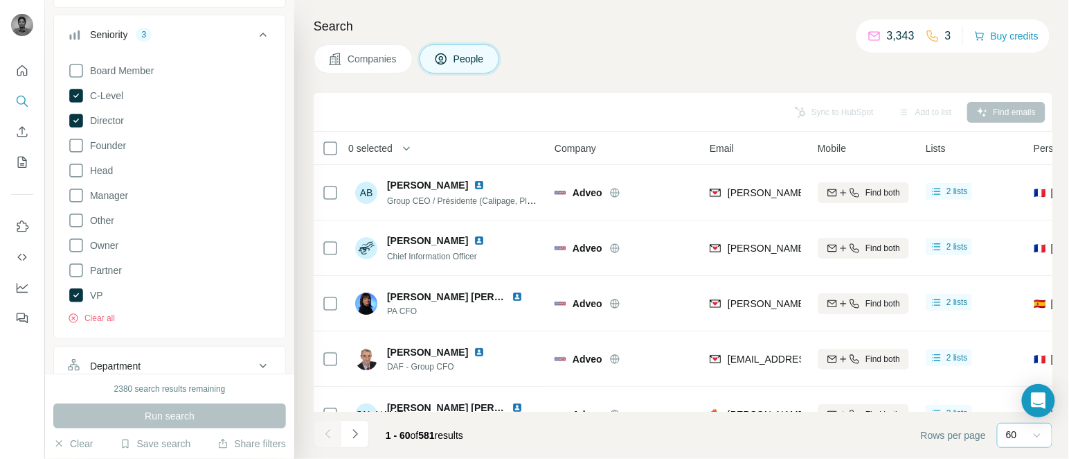
click at [363, 430] on button "Navigate to next page" at bounding box center [355, 434] width 28 height 28
click at [363, 430] on div at bounding box center [355, 434] width 28 height 28
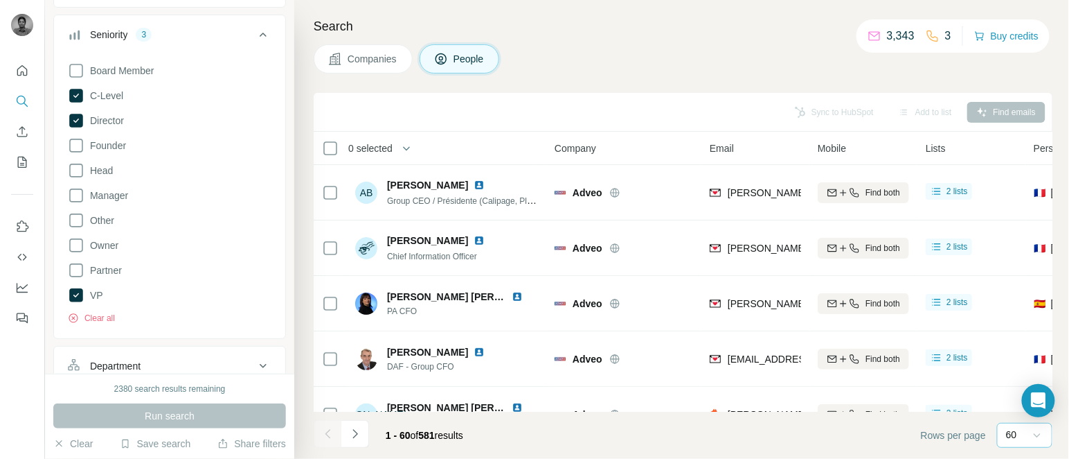
click at [363, 430] on div at bounding box center [355, 434] width 28 height 28
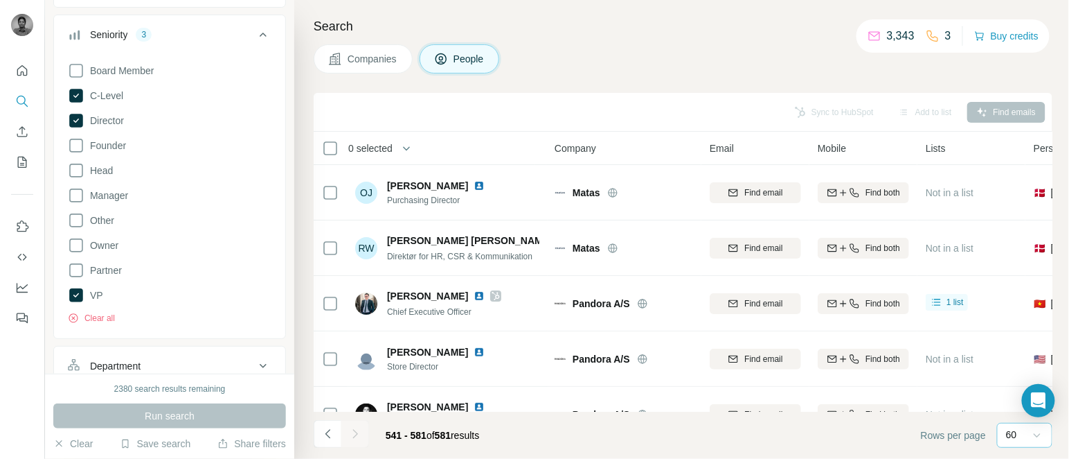
click at [363, 430] on div at bounding box center [355, 434] width 28 height 28
click at [553, 435] on footer "541 - 581 of 581 results Rows per page 60" at bounding box center [683, 434] width 739 height 47
click at [370, 152] on span "0 selected" at bounding box center [370, 148] width 44 height 14
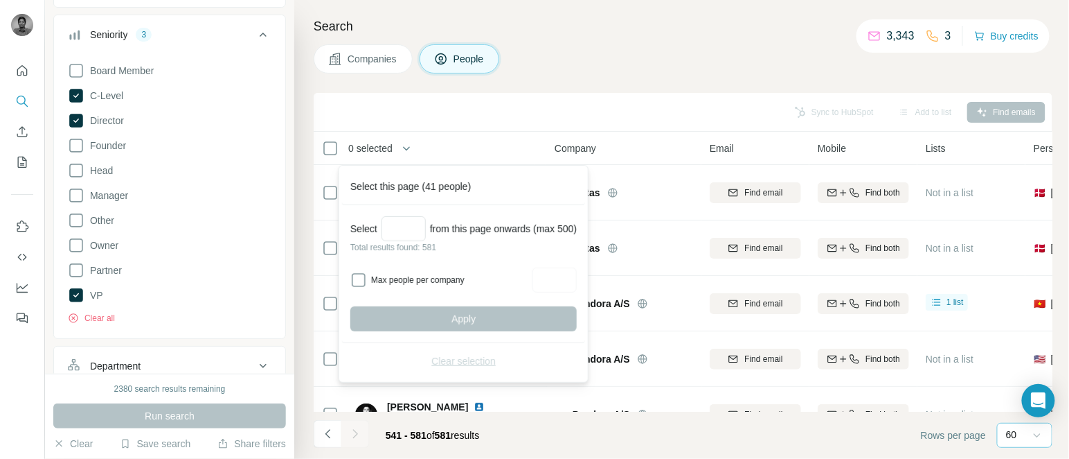
click at [370, 152] on span "0 selected" at bounding box center [370, 148] width 44 height 14
click at [324, 429] on icon "Navigate to previous page" at bounding box center [328, 434] width 14 height 14
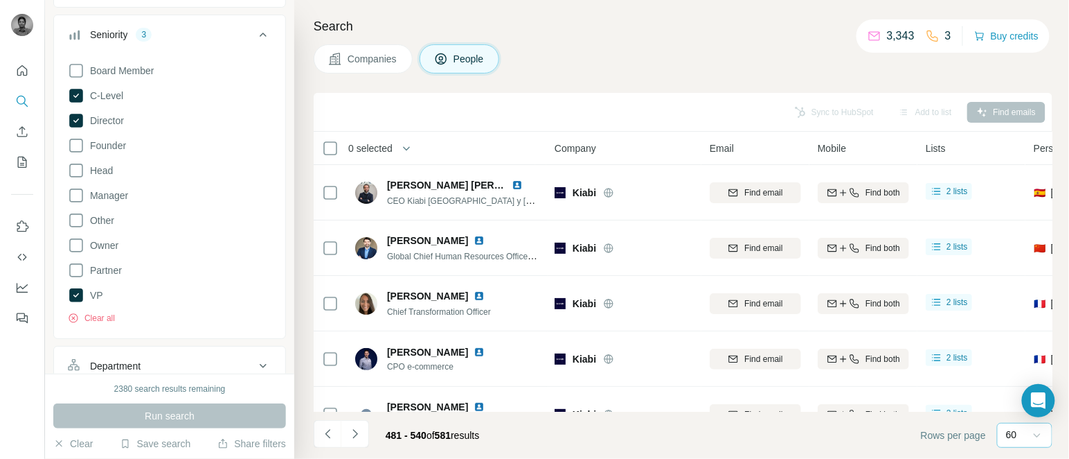
click at [375, 150] on span "0 selected" at bounding box center [370, 148] width 44 height 14
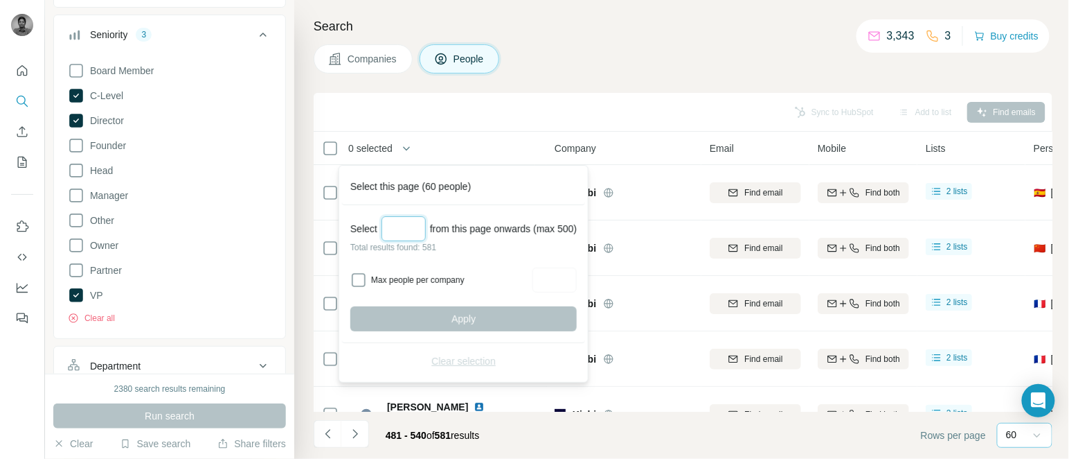
click at [420, 226] on input "Select a number (up to 500)" at bounding box center [404, 228] width 44 height 25
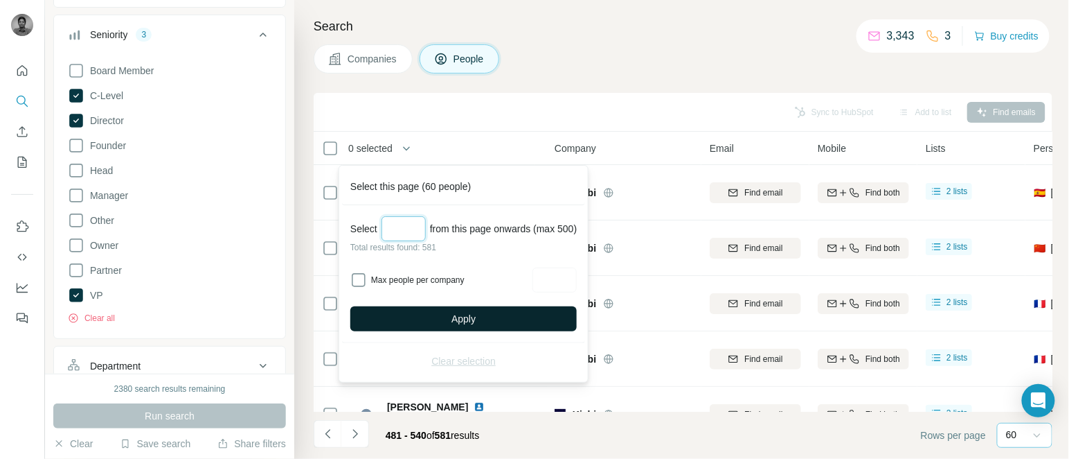
type input "***"
click at [451, 308] on button "Apply" at bounding box center [463, 318] width 226 height 25
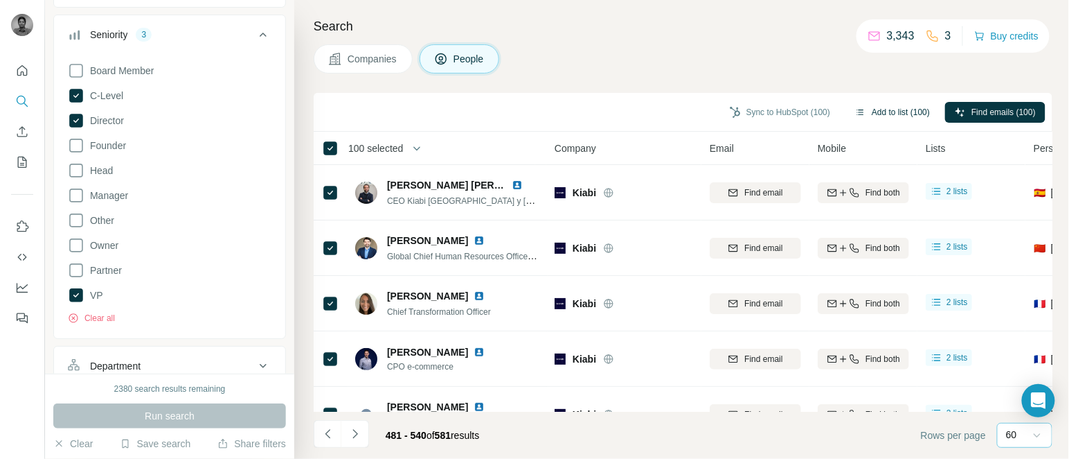
click at [907, 115] on button "Add to list (100)" at bounding box center [893, 112] width 94 height 21
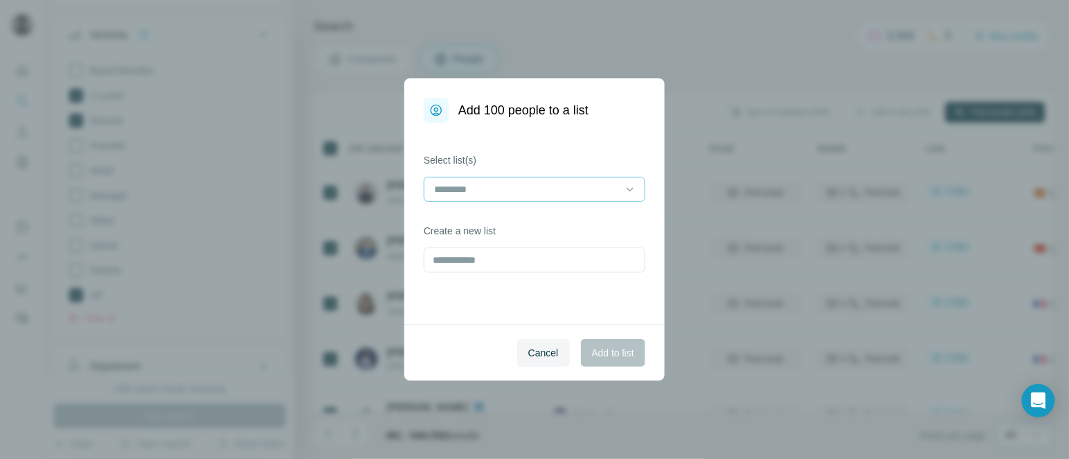
click at [513, 186] on input at bounding box center [526, 188] width 187 height 15
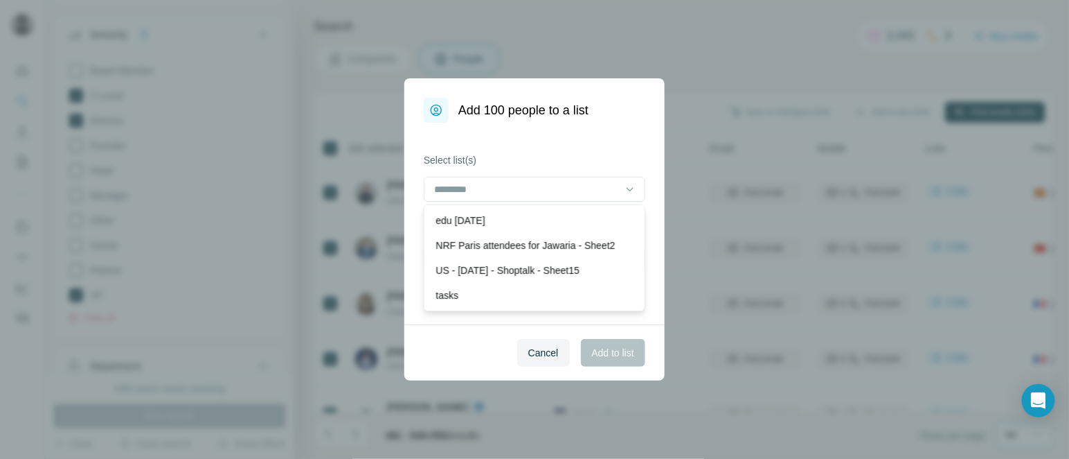
click at [498, 222] on div "edu [DATE]" at bounding box center [535, 220] width 198 height 14
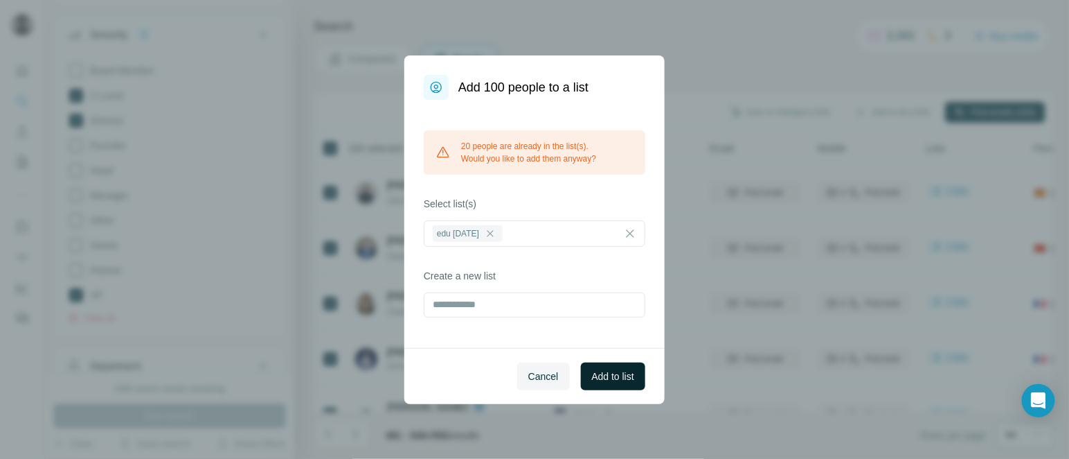
click at [610, 377] on span "Add to list" at bounding box center [613, 376] width 42 height 14
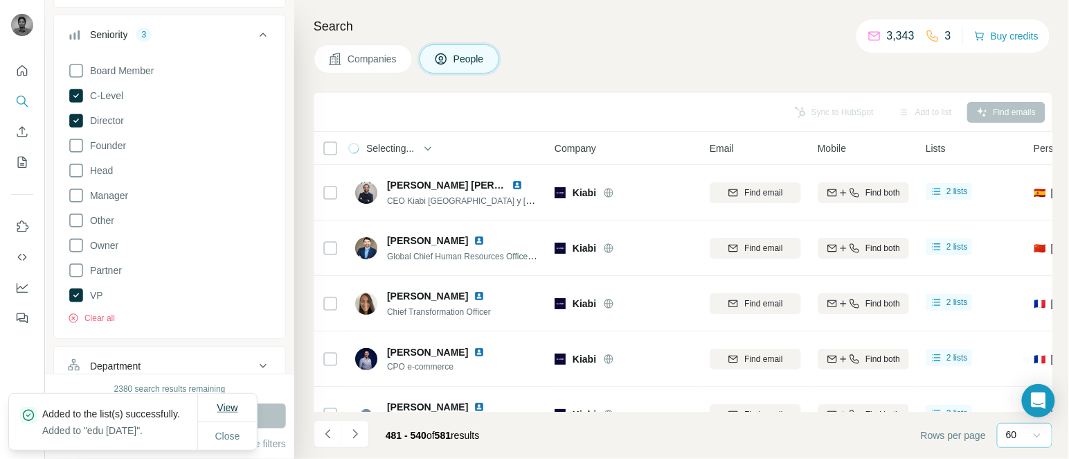
click at [231, 406] on span "View" at bounding box center [227, 407] width 21 height 14
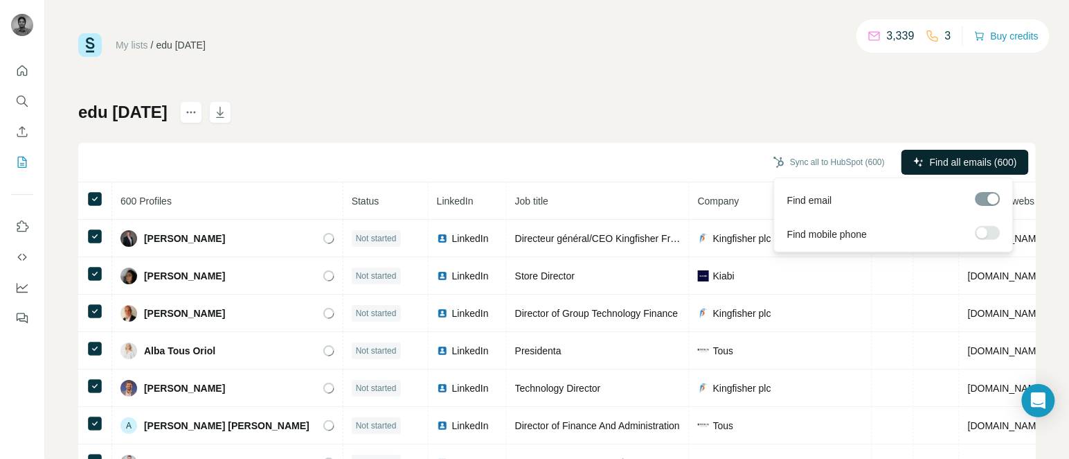
click at [930, 155] on span "Find all emails (600)" at bounding box center [973, 162] width 87 height 14
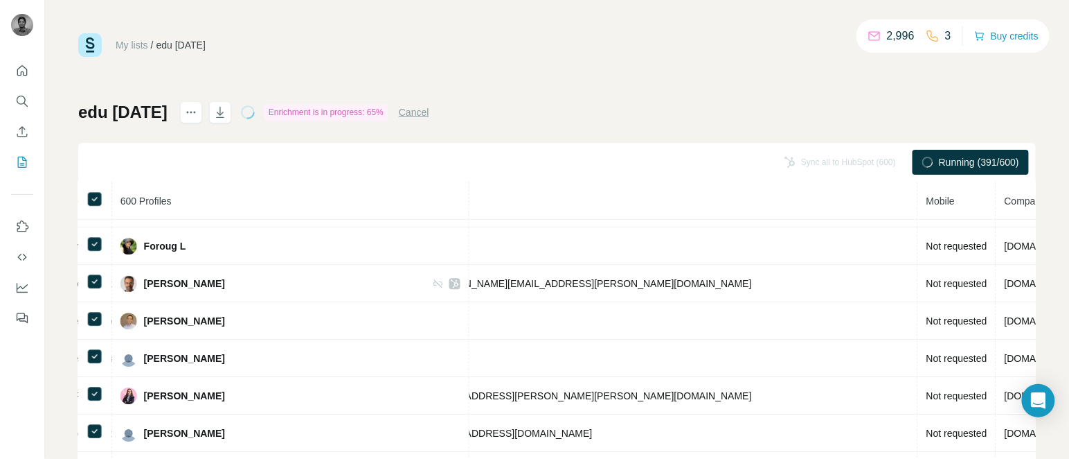
scroll to position [1341, 579]
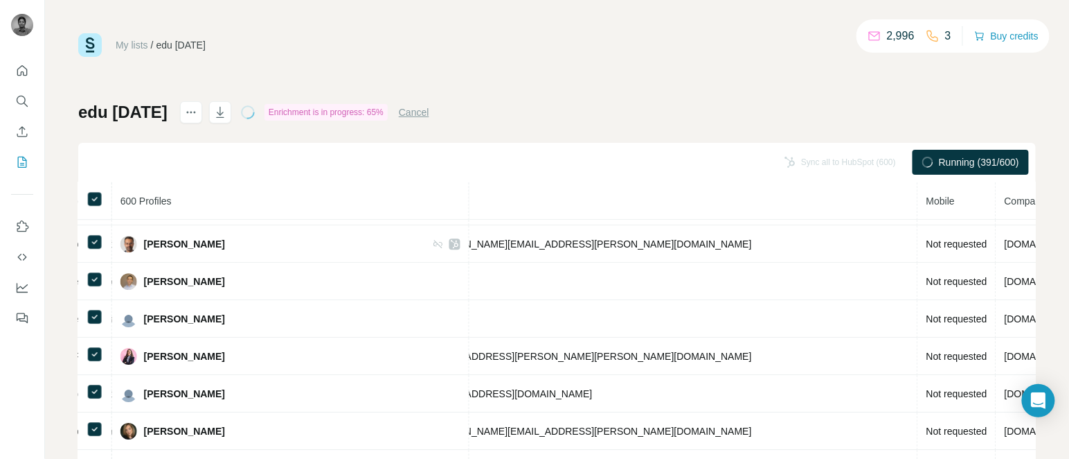
click at [997, 263] on td "[DOMAIN_NAME]" at bounding box center [1044, 243] width 95 height 37
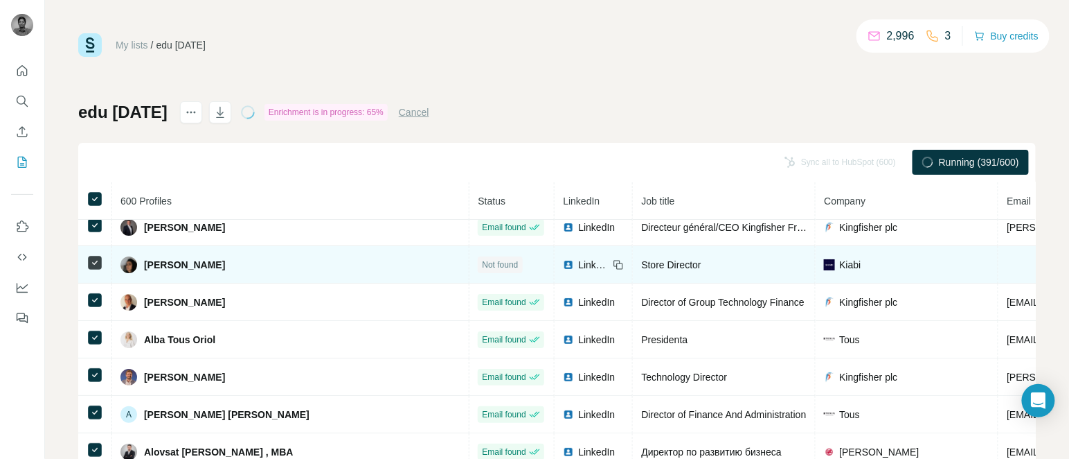
scroll to position [0, 0]
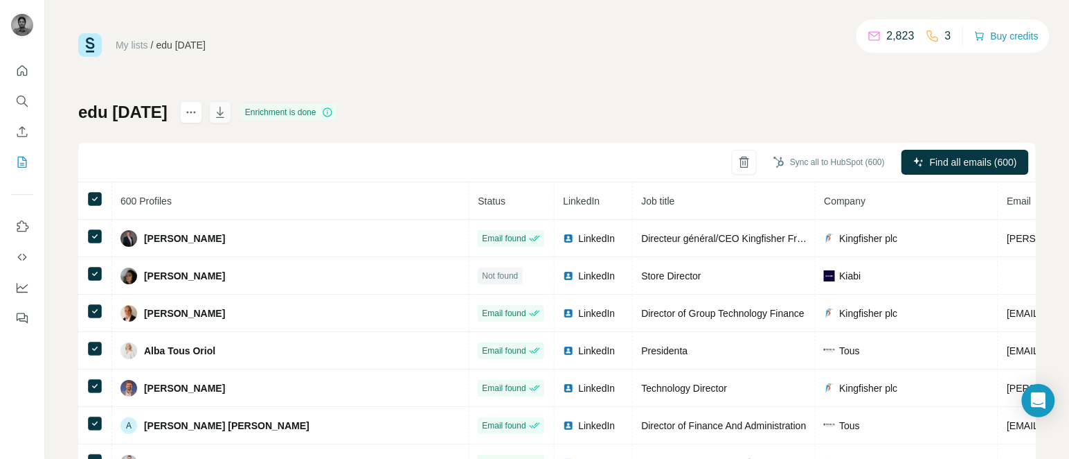
click at [227, 112] on icon "button" at bounding box center [220, 112] width 14 height 14
